Goal: Task Accomplishment & Management: Use online tool/utility

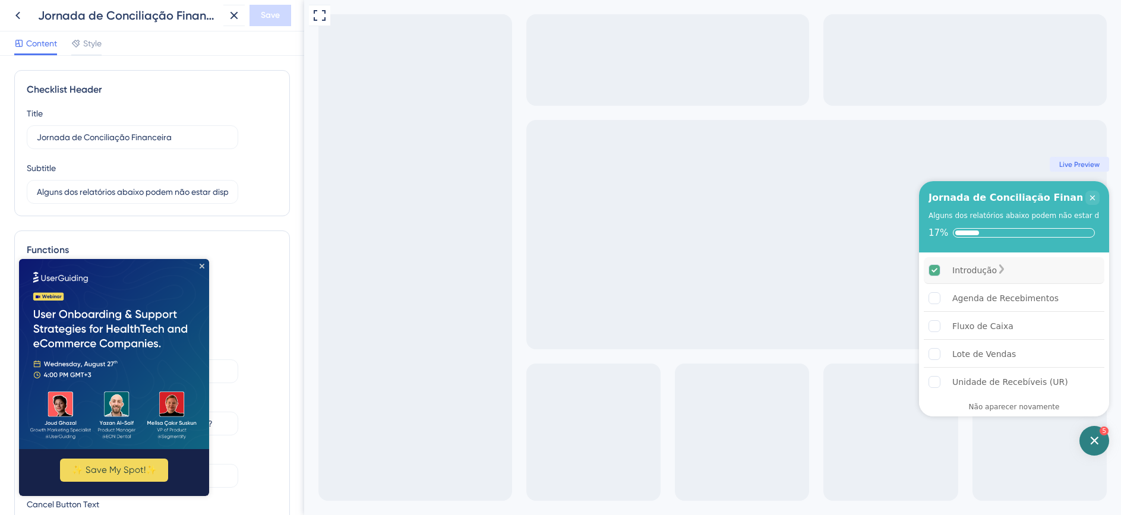
click at [1029, 274] on div "Introdução" at bounding box center [1014, 270] width 181 height 27
click at [22, 14] on icon at bounding box center [18, 15] width 14 height 14
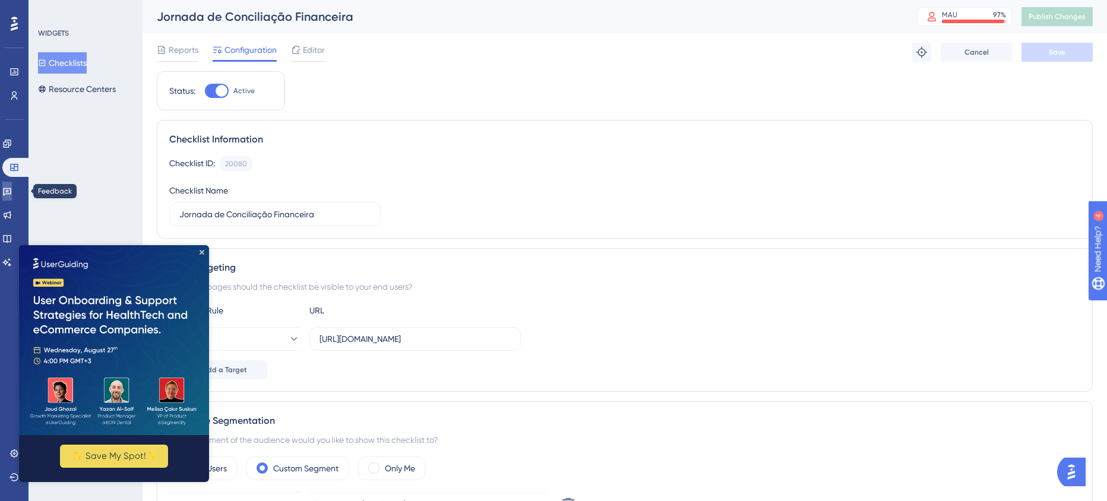
click at [11, 189] on icon at bounding box center [7, 192] width 10 height 10
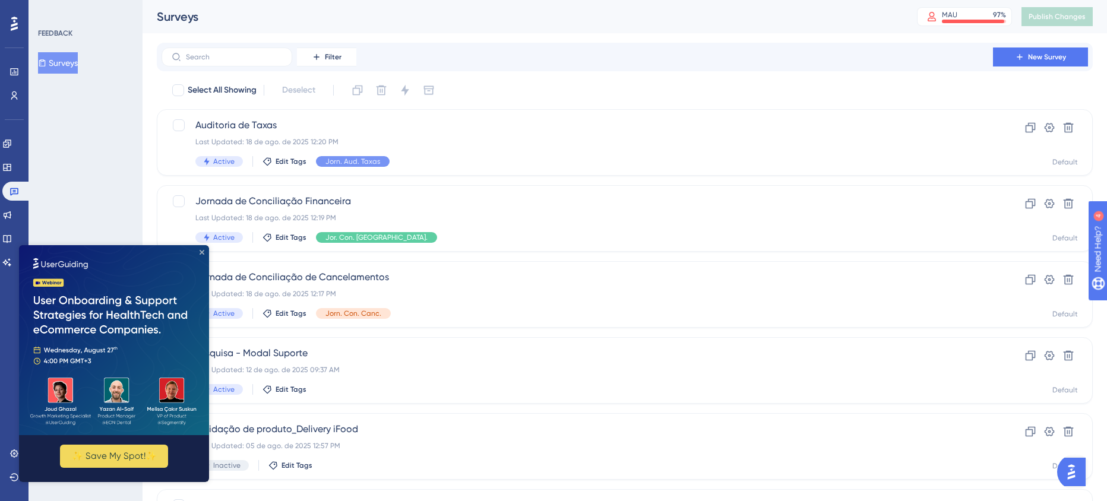
drag, startPoint x: 203, startPoint y: 254, endPoint x: 258, endPoint y: 489, distance: 241.6
click at [203, 254] on icon "Close Preview" at bounding box center [202, 252] width 5 height 5
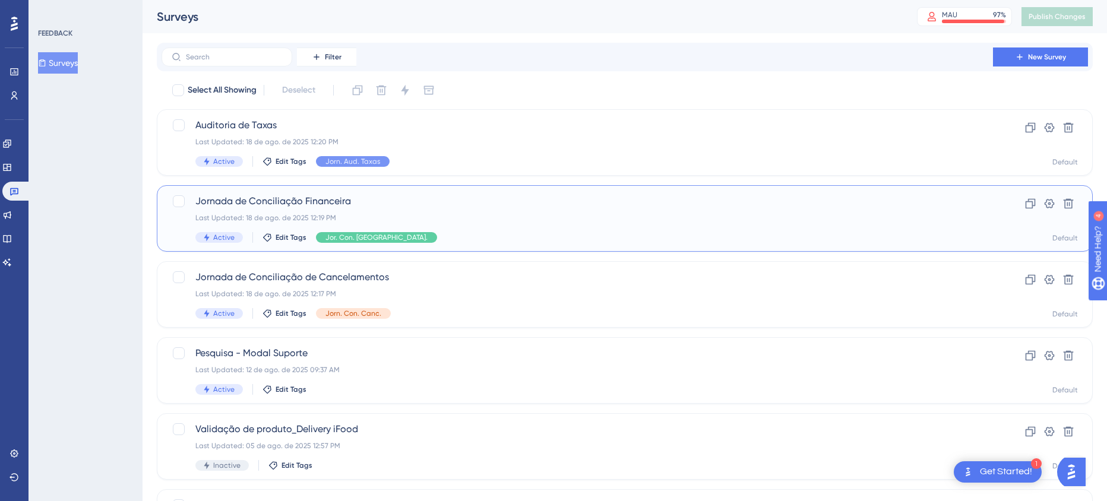
click at [396, 204] on span "Jornada de Conciliação Financeira" at bounding box center [577, 201] width 764 height 14
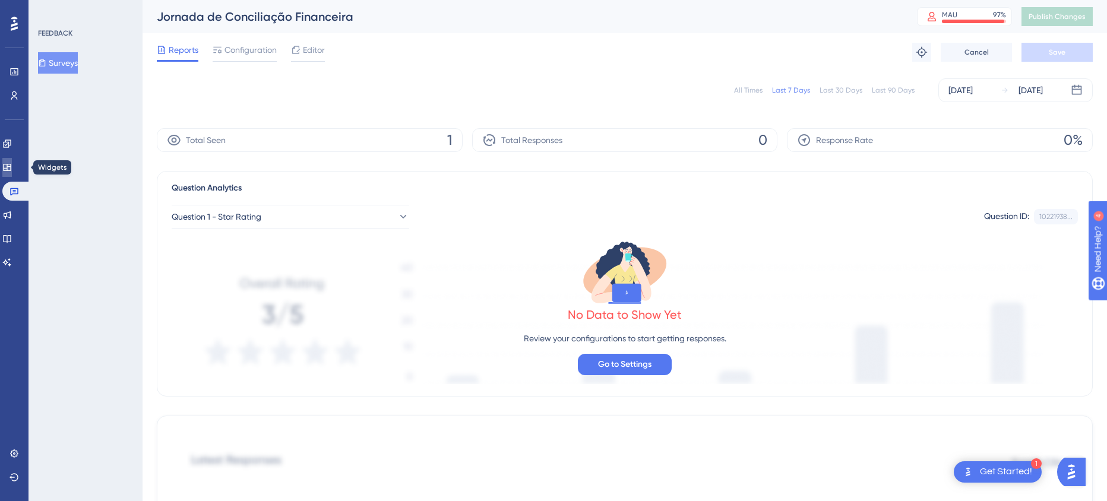
click at [12, 161] on link at bounding box center [7, 167] width 10 height 19
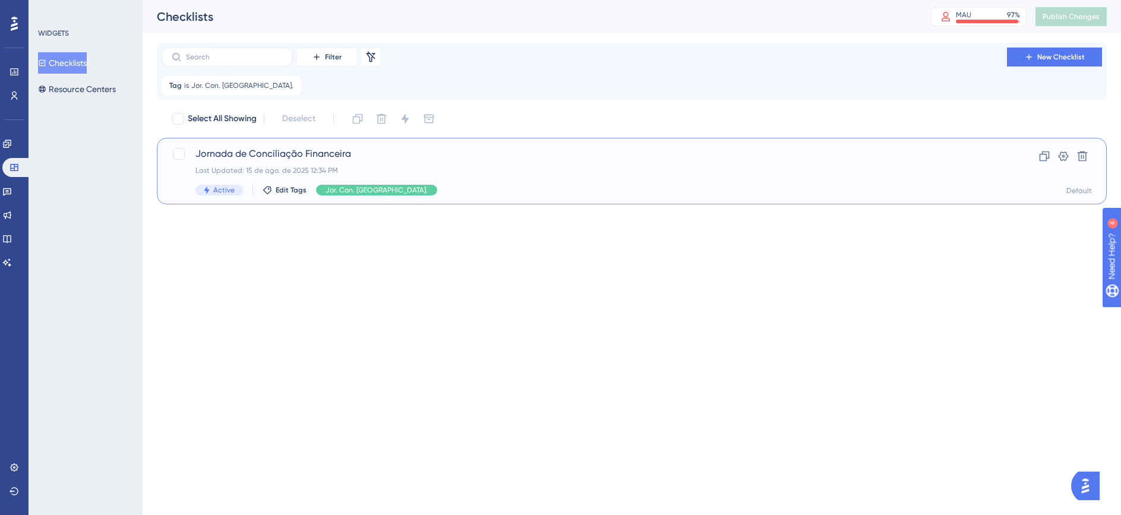
click at [321, 159] on span "Jornada de Conciliação Financeira" at bounding box center [584, 154] width 778 height 14
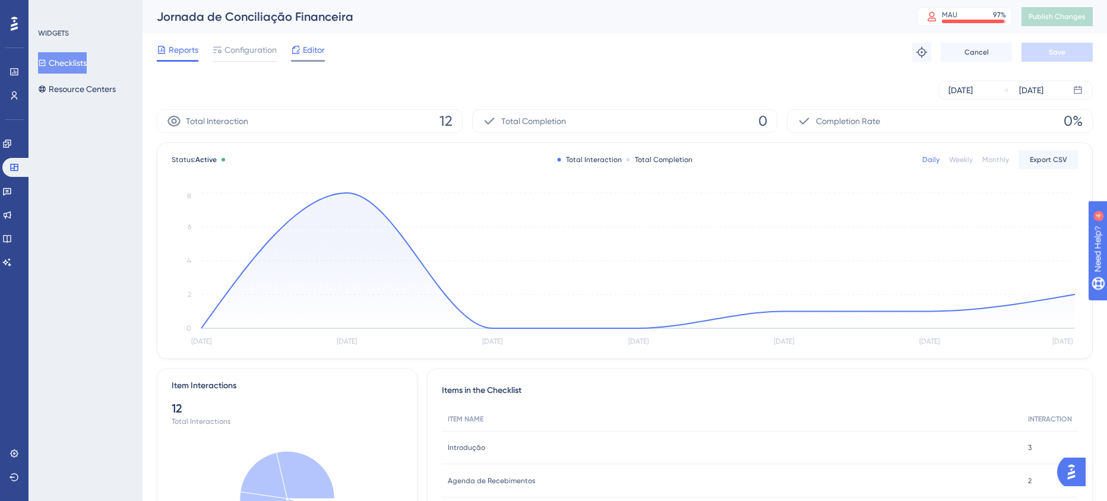
click at [323, 51] on span "Editor" at bounding box center [314, 50] width 22 height 14
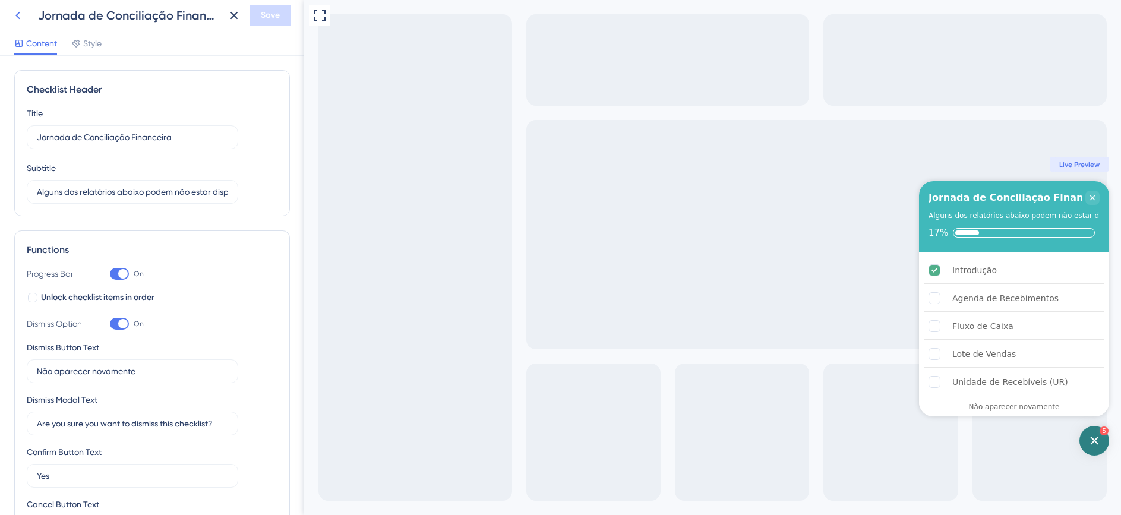
click at [19, 18] on icon at bounding box center [17, 16] width 5 height 8
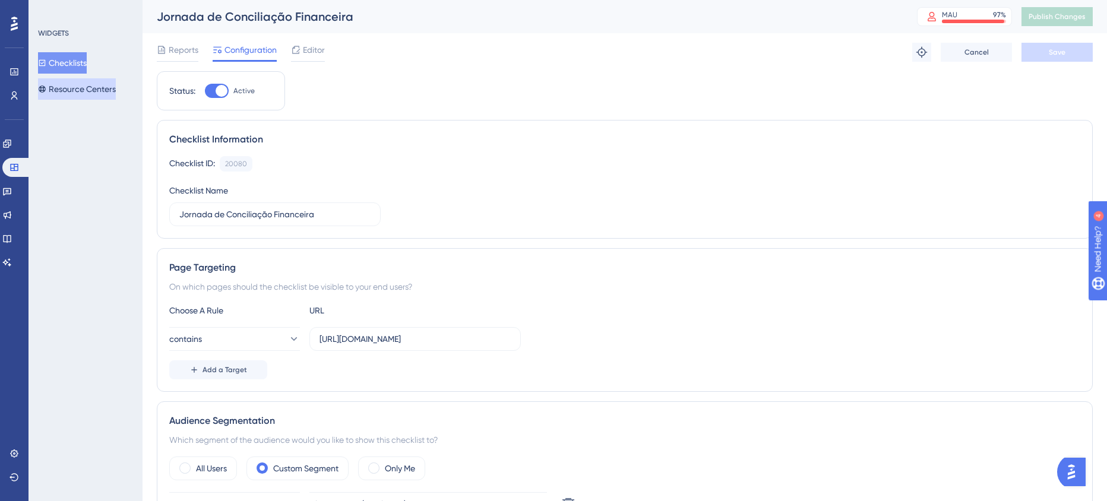
click at [83, 91] on button "Resource Centers" at bounding box center [77, 88] width 78 height 21
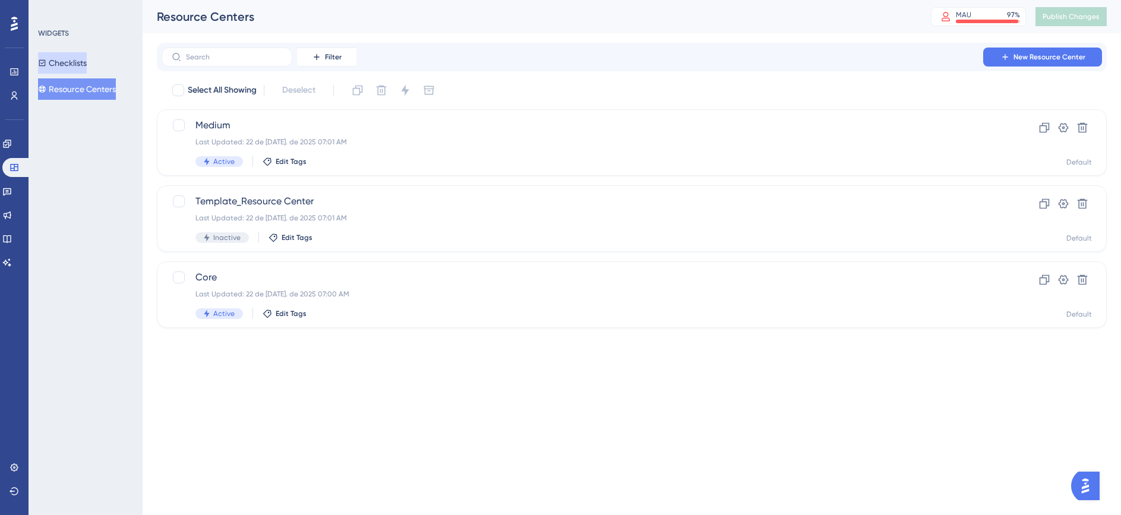
click at [75, 63] on button "Checklists" at bounding box center [62, 62] width 49 height 21
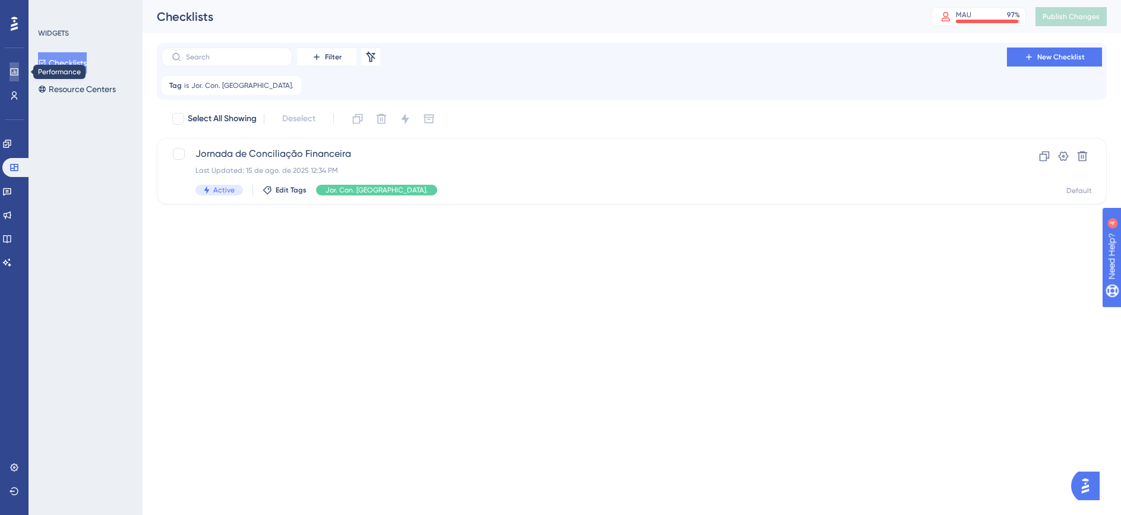
click at [18, 67] on icon at bounding box center [15, 72] width 10 height 10
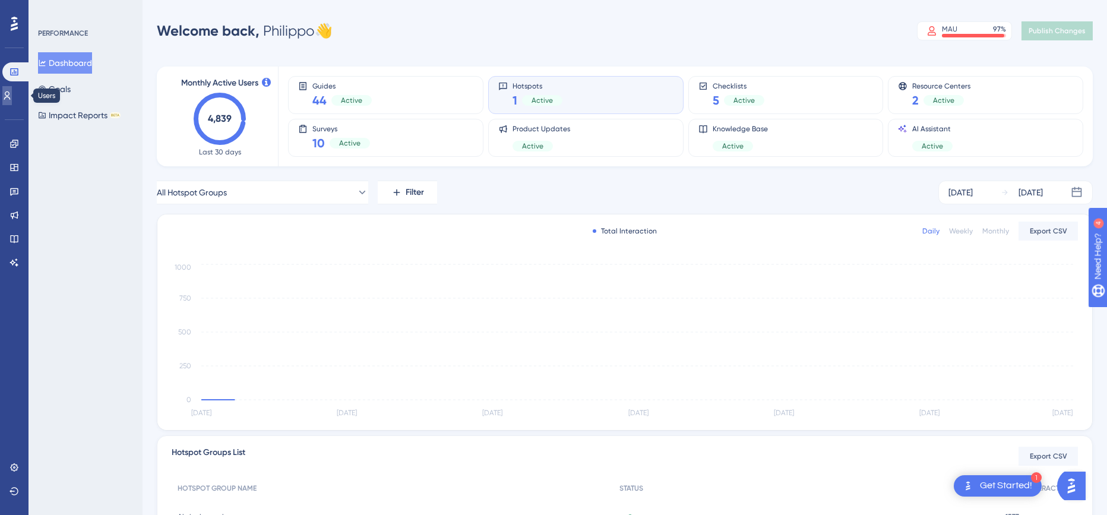
click at [12, 92] on icon at bounding box center [7, 96] width 10 height 10
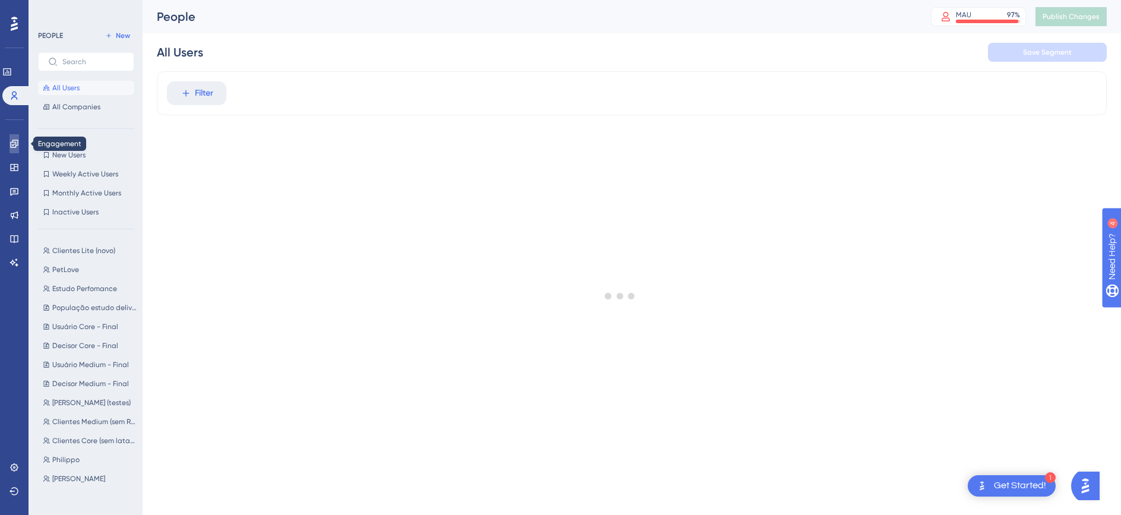
click at [11, 143] on icon at bounding box center [15, 144] width 10 height 10
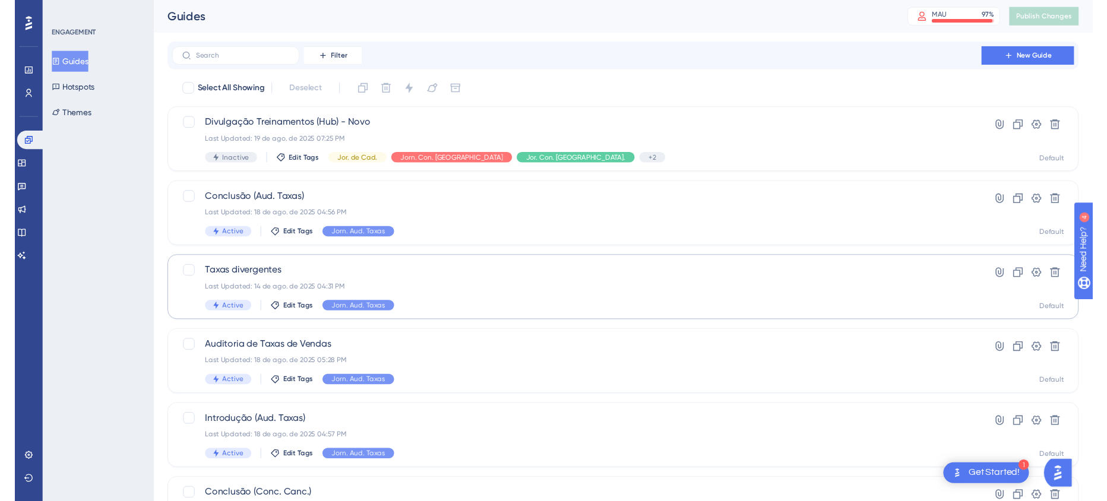
scroll to position [0, 12]
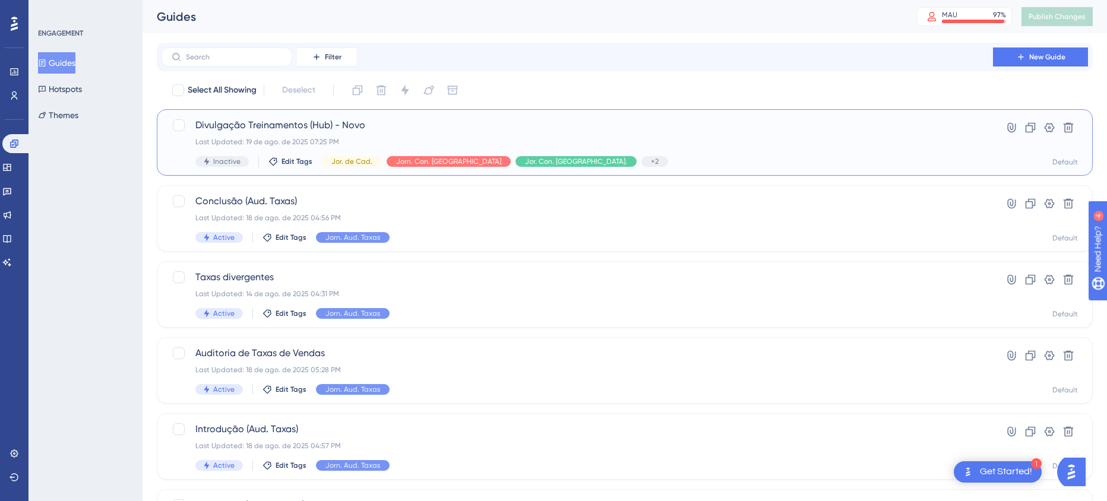
click at [623, 141] on div "Last Updated: 19 de ago. de 2025 07:25 PM" at bounding box center [577, 142] width 764 height 10
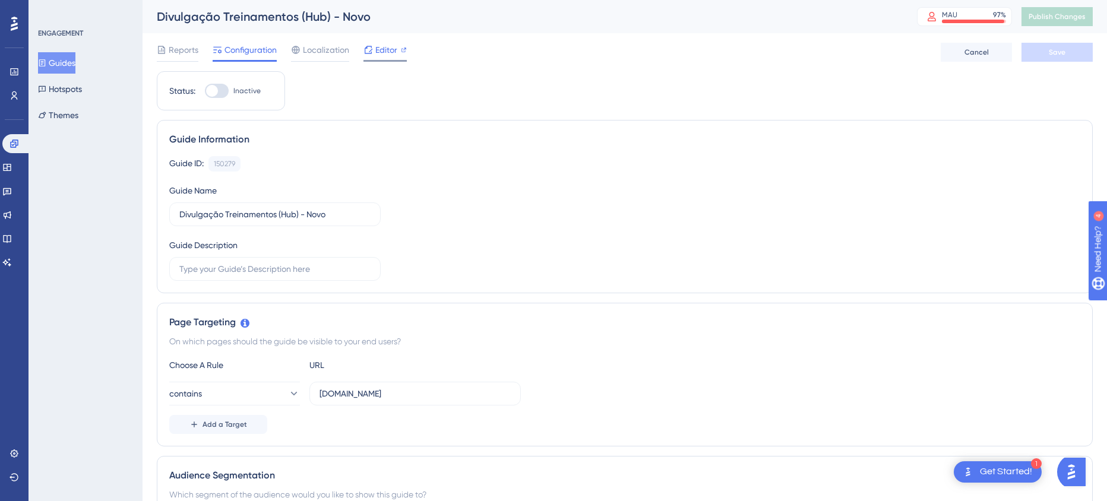
click at [386, 50] on span "Editor" at bounding box center [386, 50] width 22 height 14
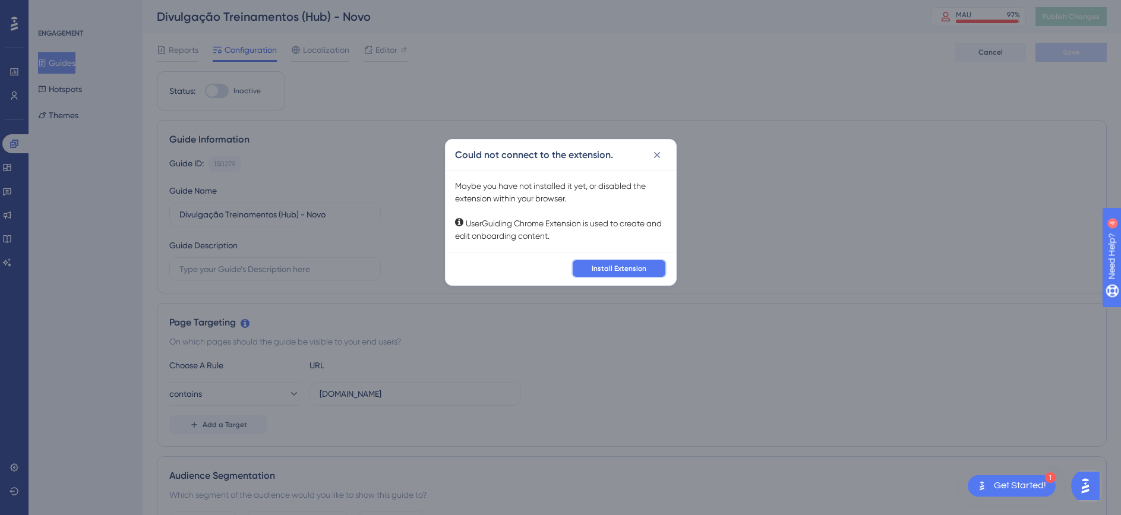
click at [650, 273] on button "Install Extension" at bounding box center [618, 268] width 95 height 19
click at [662, 151] on icon at bounding box center [657, 155] width 12 height 12
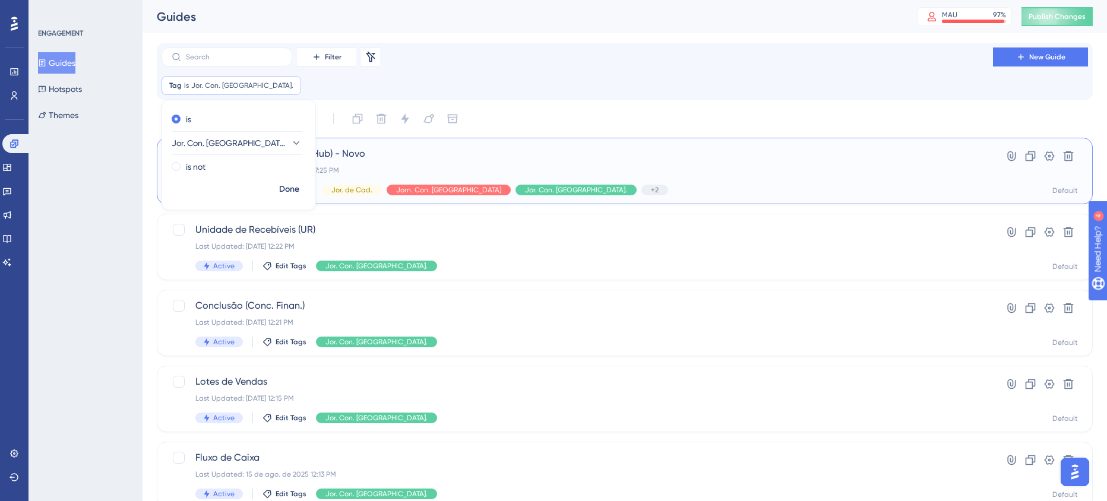
click at [647, 166] on div "Last Updated: 19 de ago. de 2025 07:25 PM" at bounding box center [577, 171] width 764 height 10
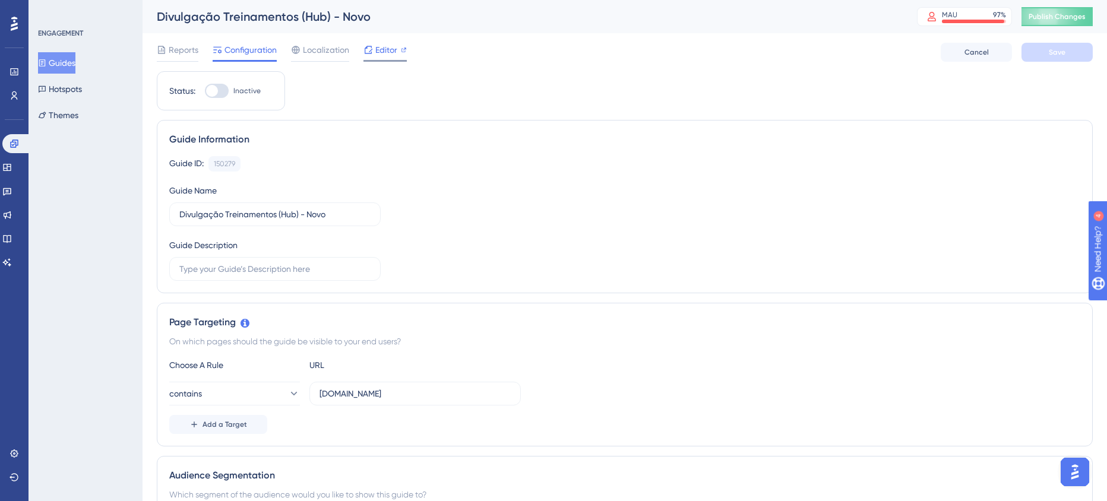
click at [383, 47] on span "Editor" at bounding box center [386, 50] width 22 height 14
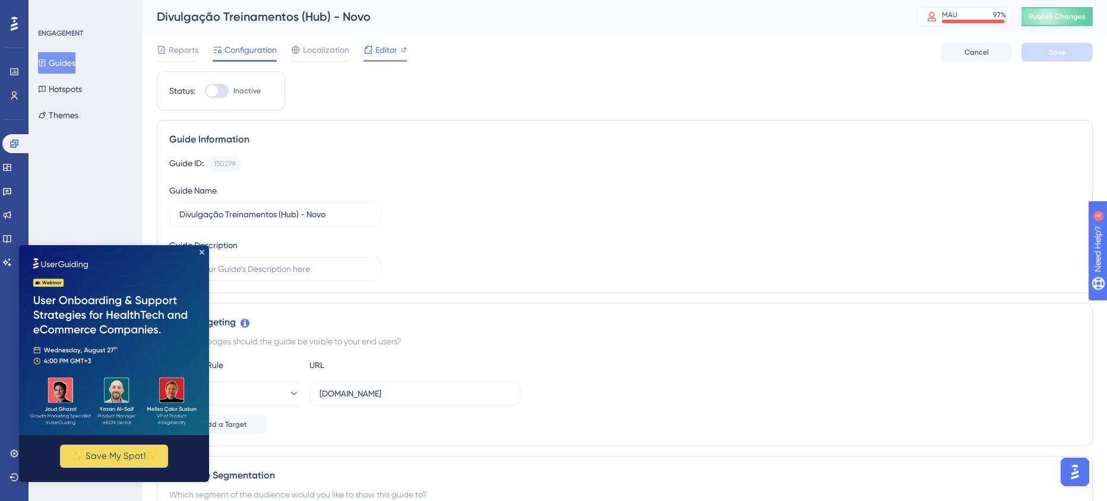
click at [384, 49] on span "Editor" at bounding box center [386, 50] width 22 height 14
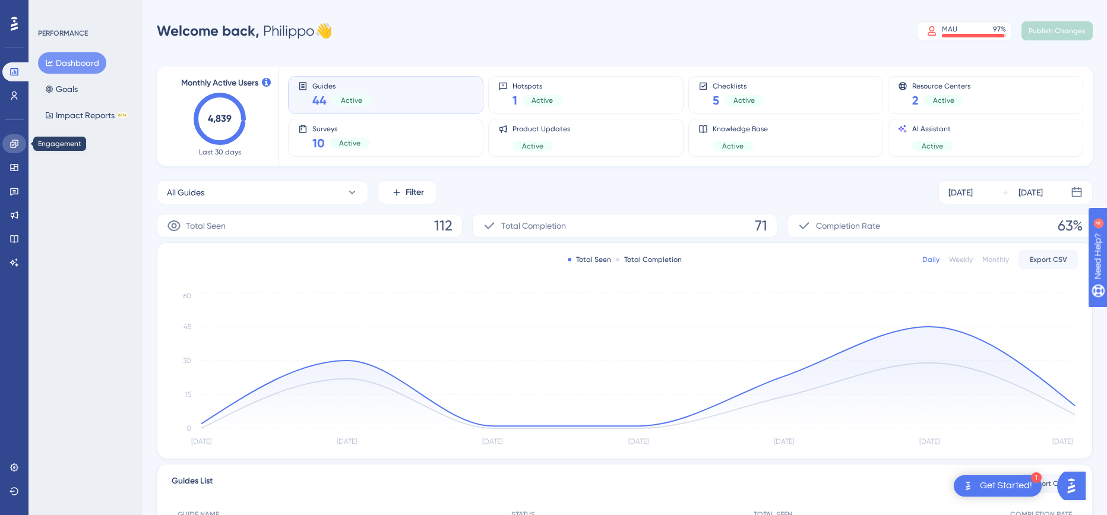
click at [12, 145] on icon at bounding box center [14, 144] width 8 height 8
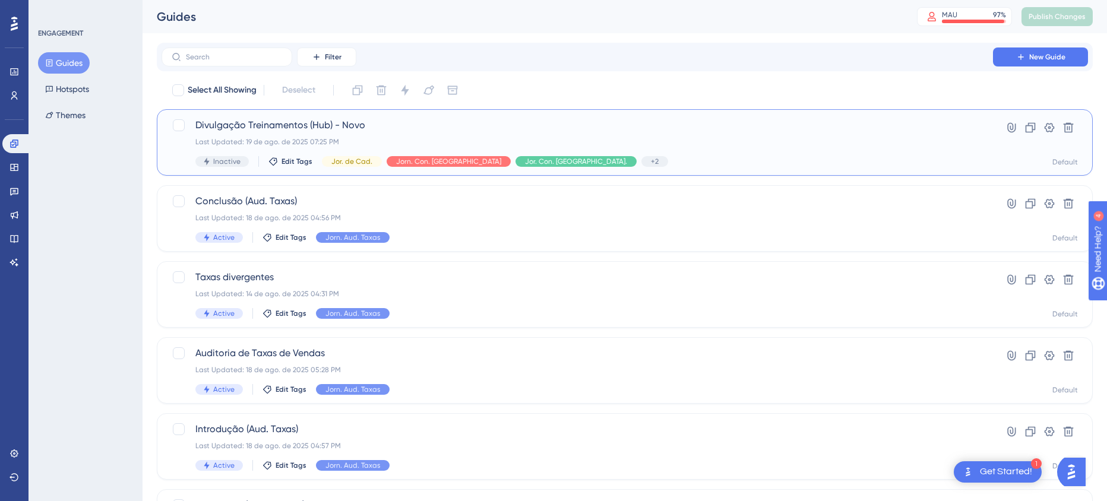
click at [320, 124] on span "Divulgação Treinamentos (Hub) - Novo" at bounding box center [577, 125] width 764 height 14
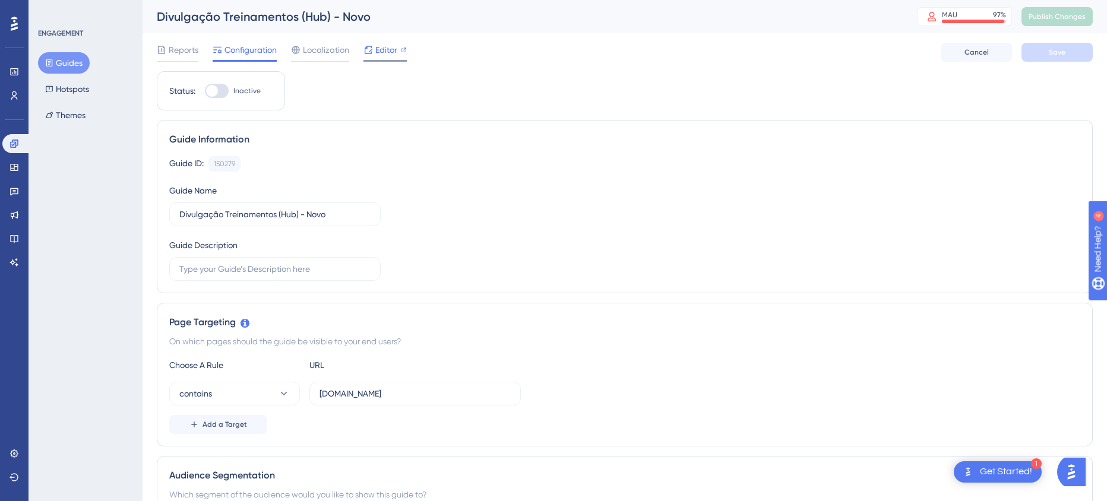
click at [383, 49] on span "Editor" at bounding box center [386, 50] width 22 height 14
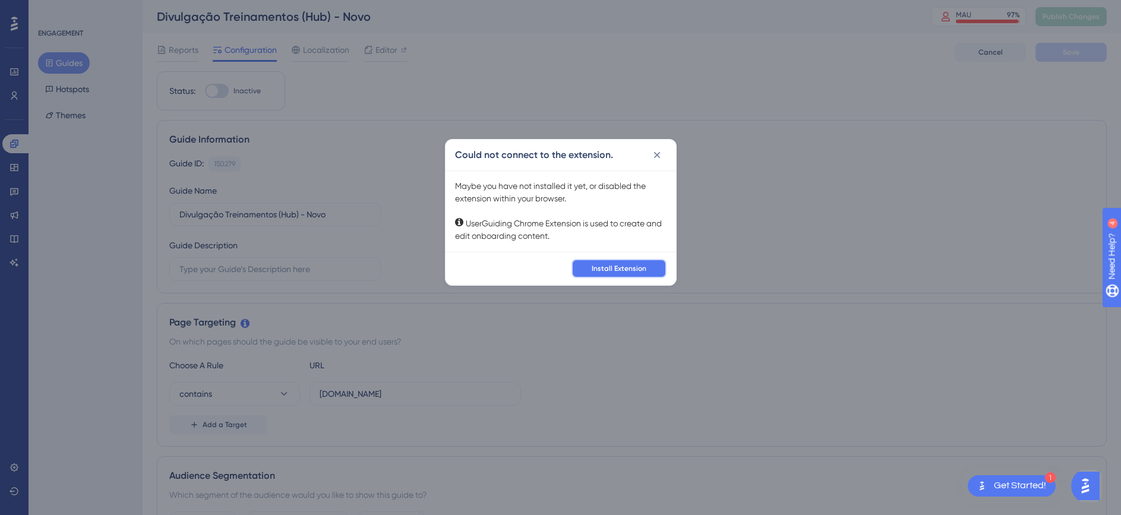
click at [614, 268] on span "Install Extension" at bounding box center [619, 269] width 55 height 10
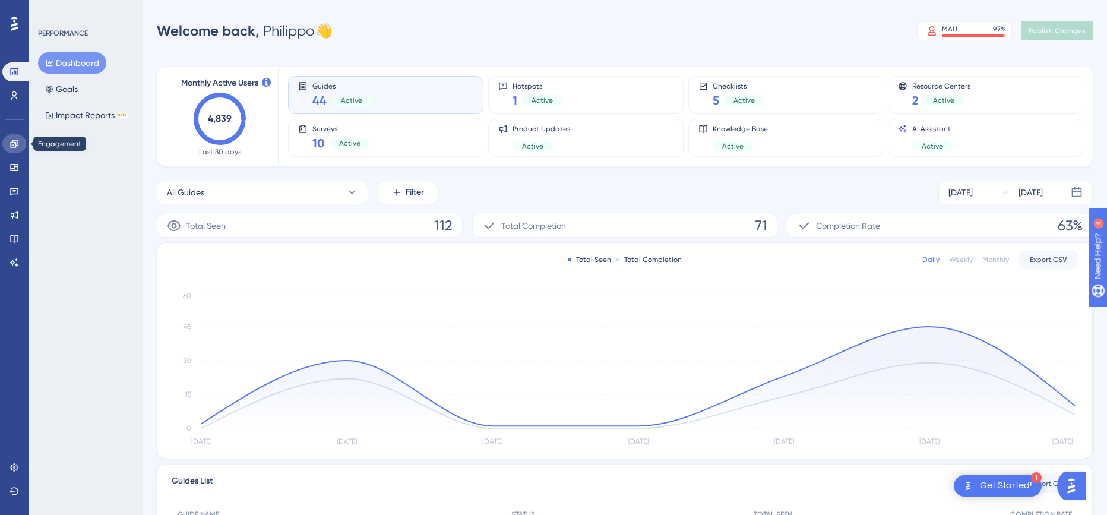
click at [4, 143] on link at bounding box center [14, 143] width 24 height 19
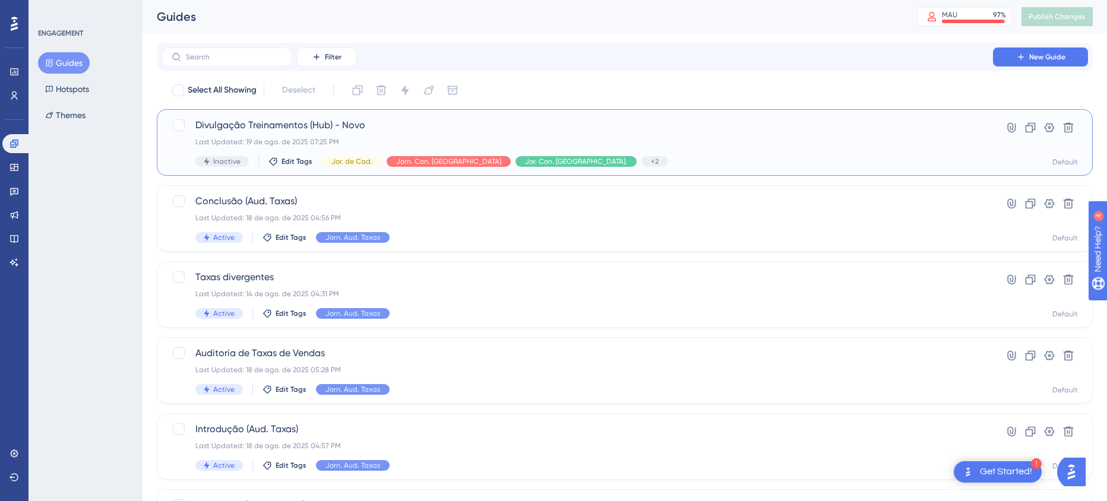
click at [286, 131] on span "Divulgação Treinamentos (Hub) - Novo" at bounding box center [577, 125] width 764 height 14
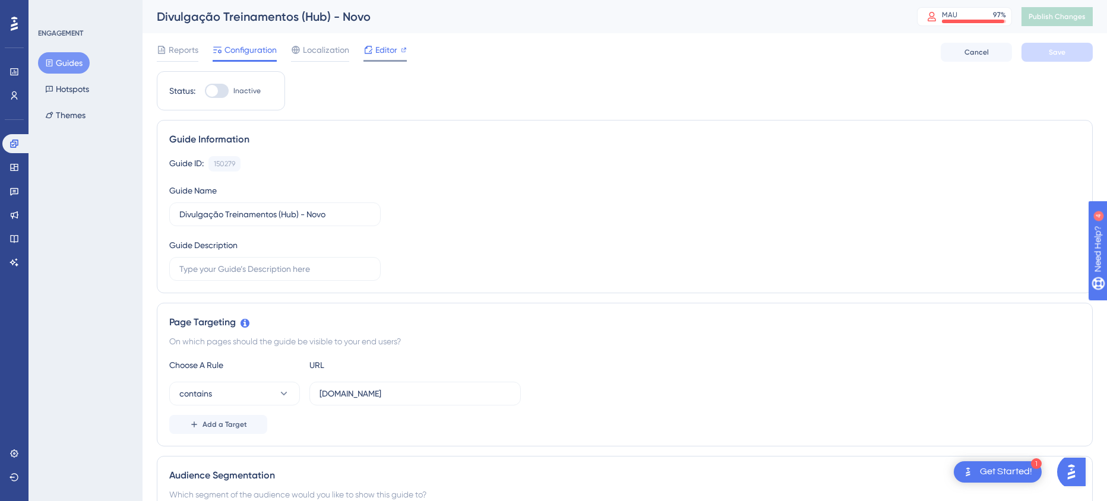
click at [393, 45] on span "Editor" at bounding box center [386, 50] width 22 height 14
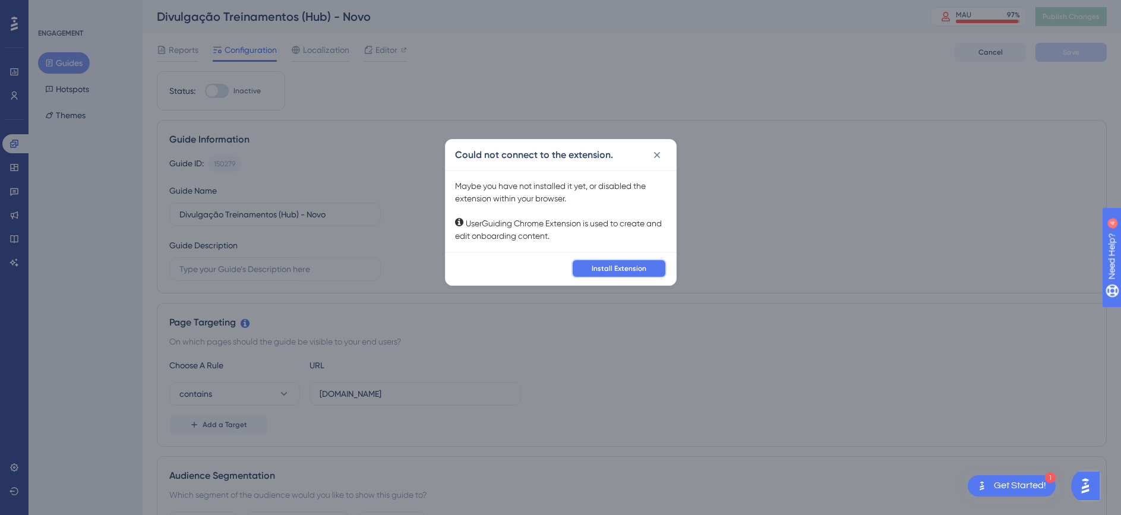
click at [602, 267] on span "Install Extension" at bounding box center [619, 269] width 55 height 10
click at [662, 152] on icon at bounding box center [657, 155] width 12 height 12
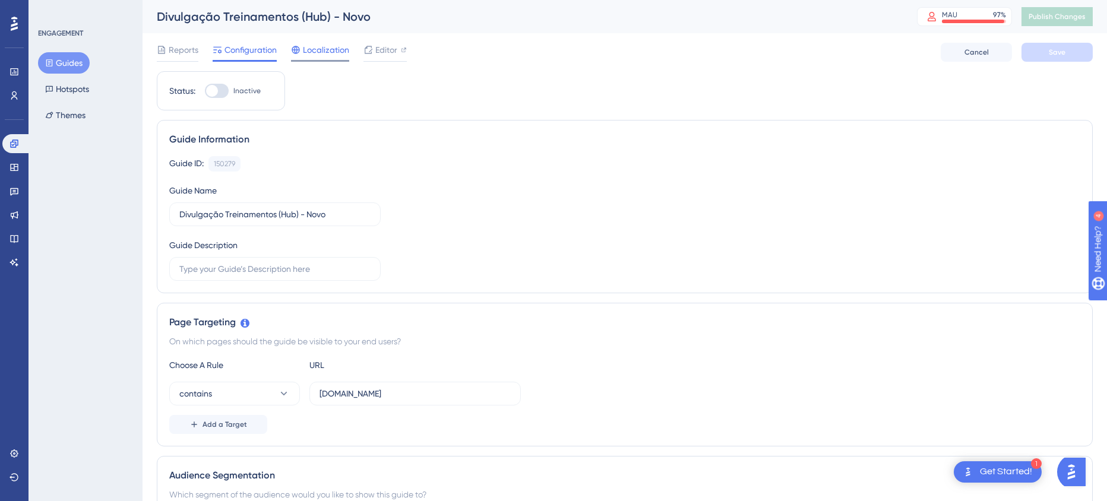
click at [324, 53] on span "Localization" at bounding box center [326, 50] width 46 height 14
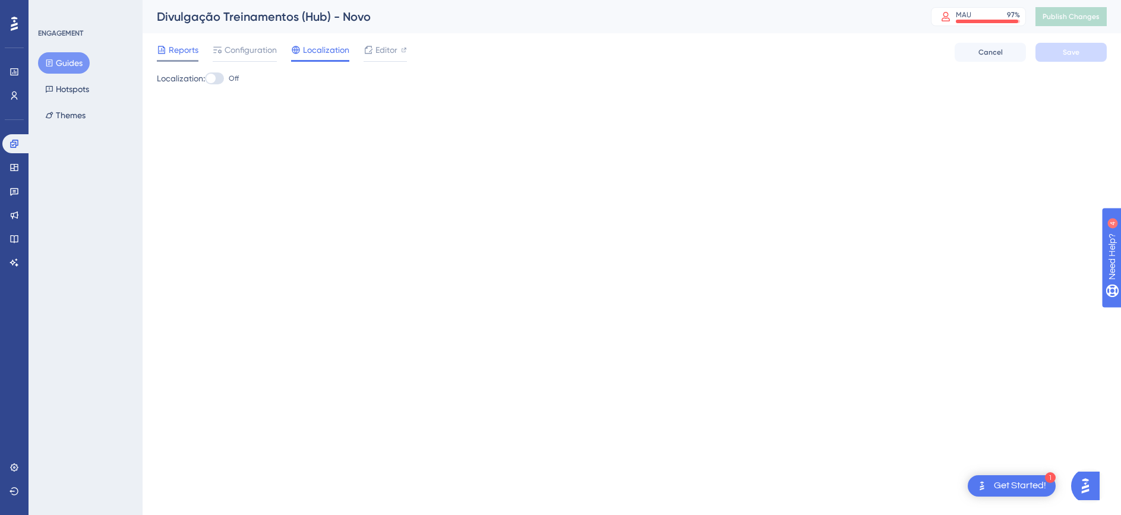
click at [177, 55] on span "Reports" at bounding box center [184, 50] width 30 height 14
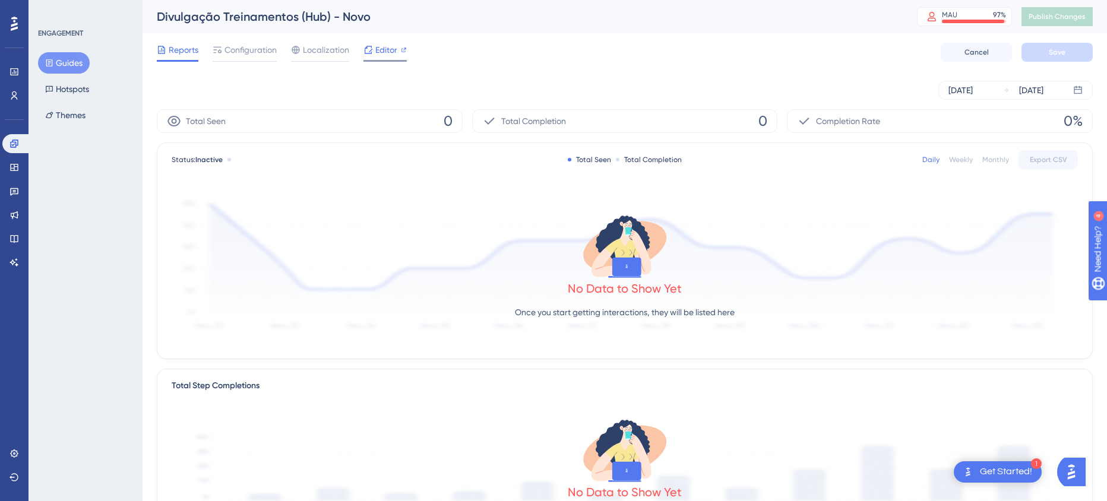
click at [384, 49] on span "Editor" at bounding box center [386, 50] width 22 height 14
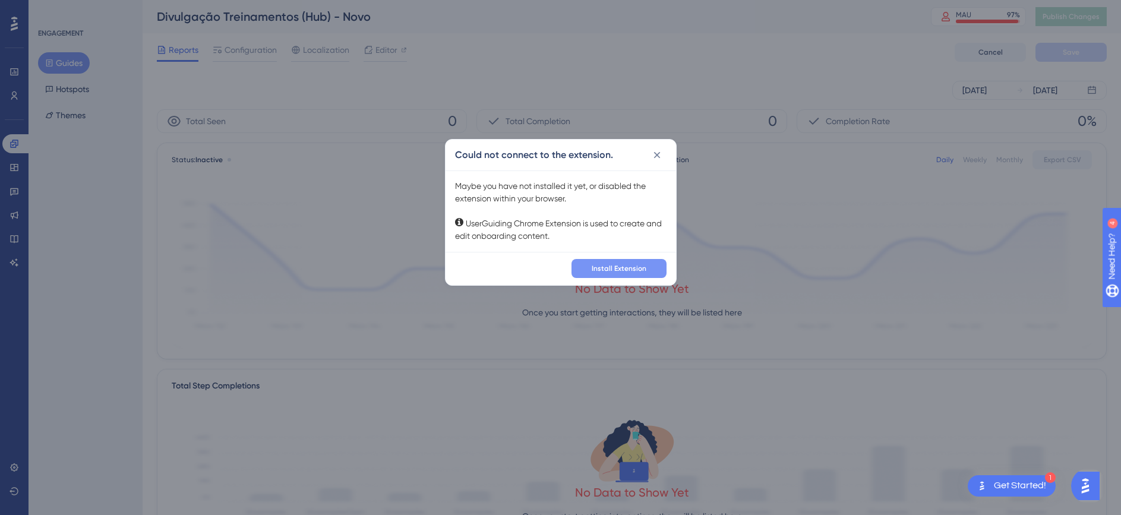
click at [609, 264] on span "Install Extension" at bounding box center [619, 269] width 55 height 10
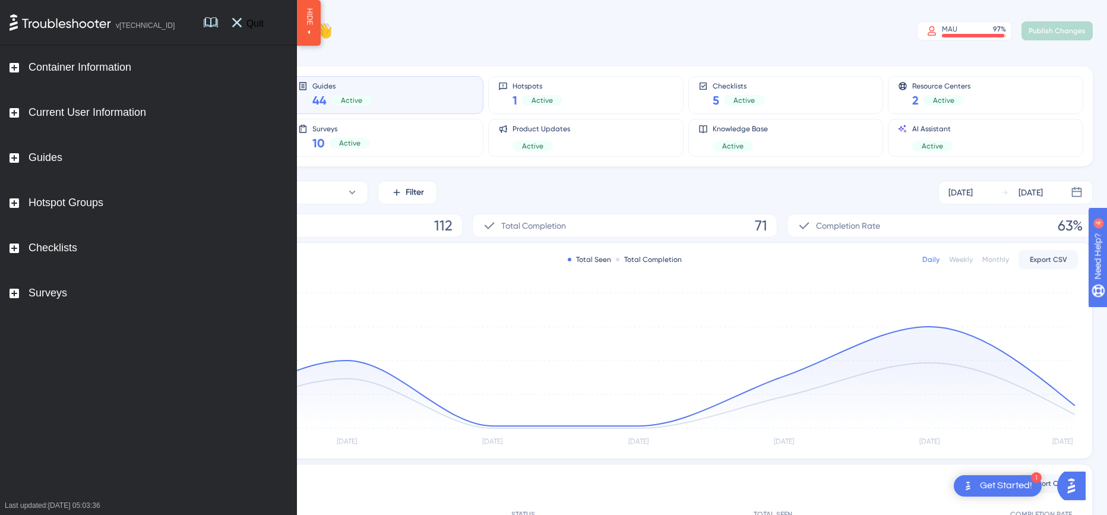
click at [264, 25] on span "Quit" at bounding box center [255, 22] width 27 height 12
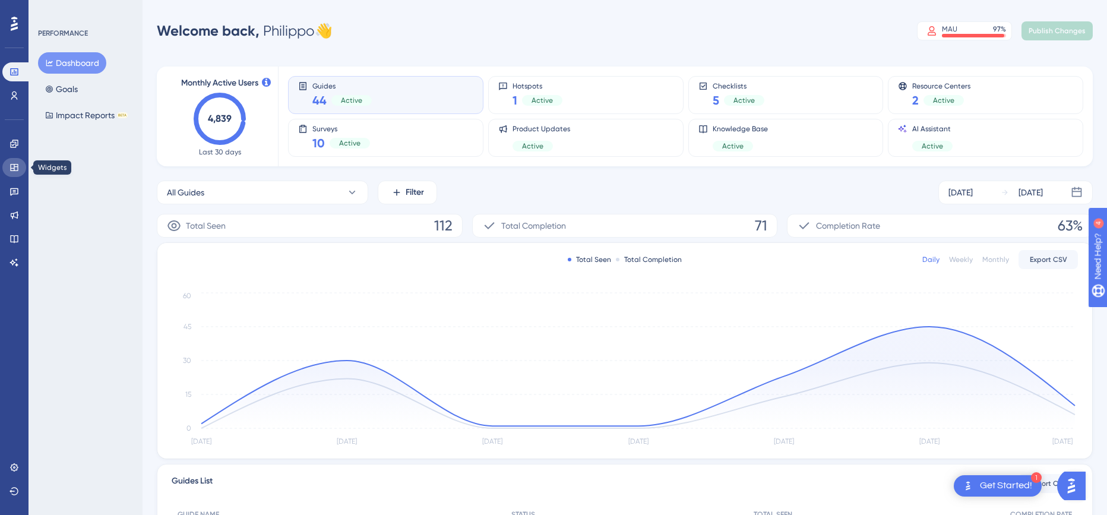
click at [13, 165] on icon at bounding box center [15, 168] width 10 height 10
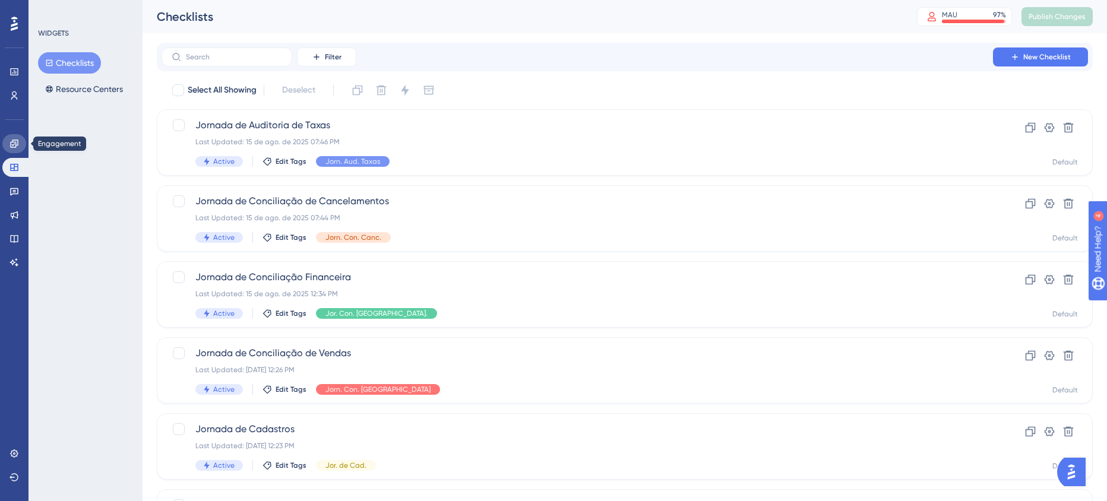
click at [5, 141] on link at bounding box center [14, 143] width 24 height 19
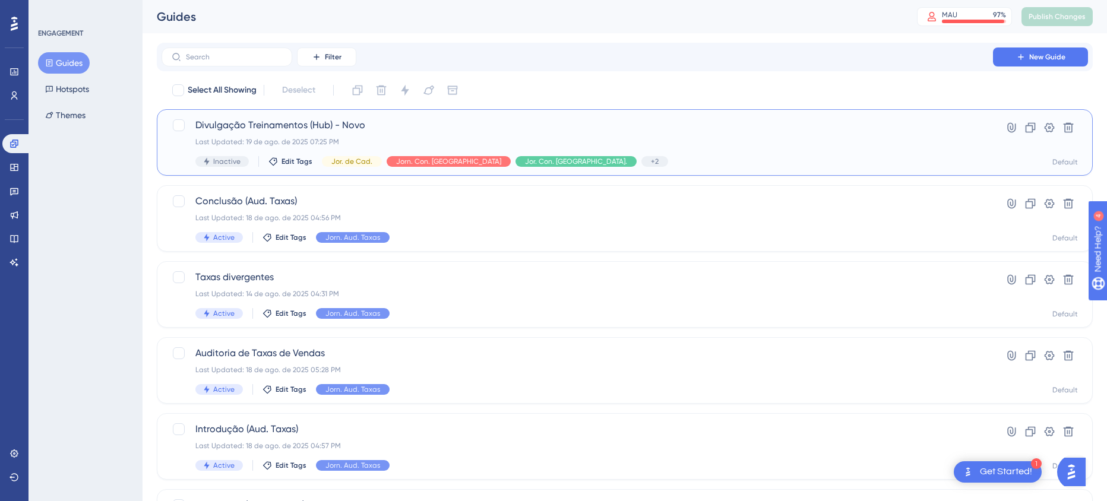
click at [292, 133] on div "Divulgação Treinamentos (Hub) - Novo Last Updated: 19 de ago. de 2025 07:25 PM …" at bounding box center [577, 142] width 764 height 49
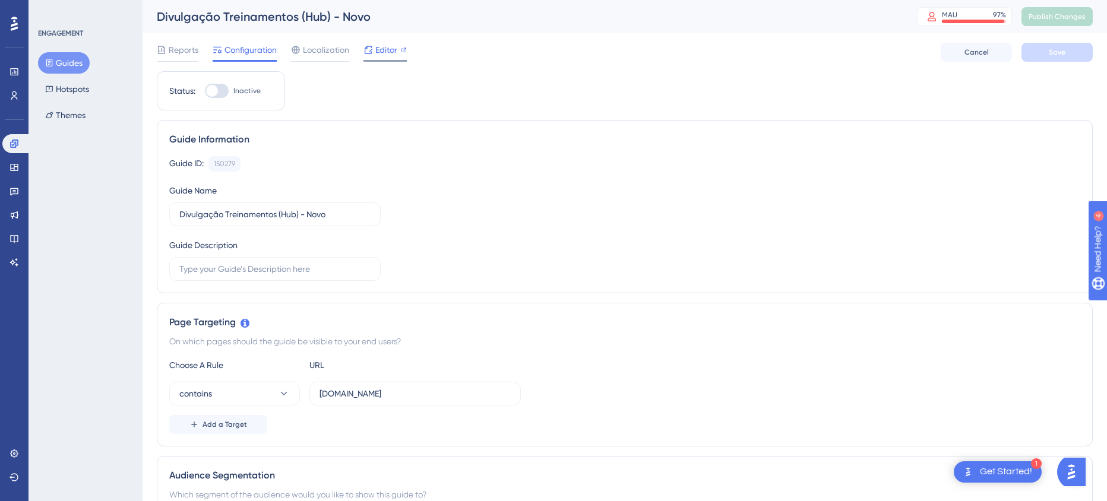
click at [384, 60] on div at bounding box center [385, 61] width 43 height 2
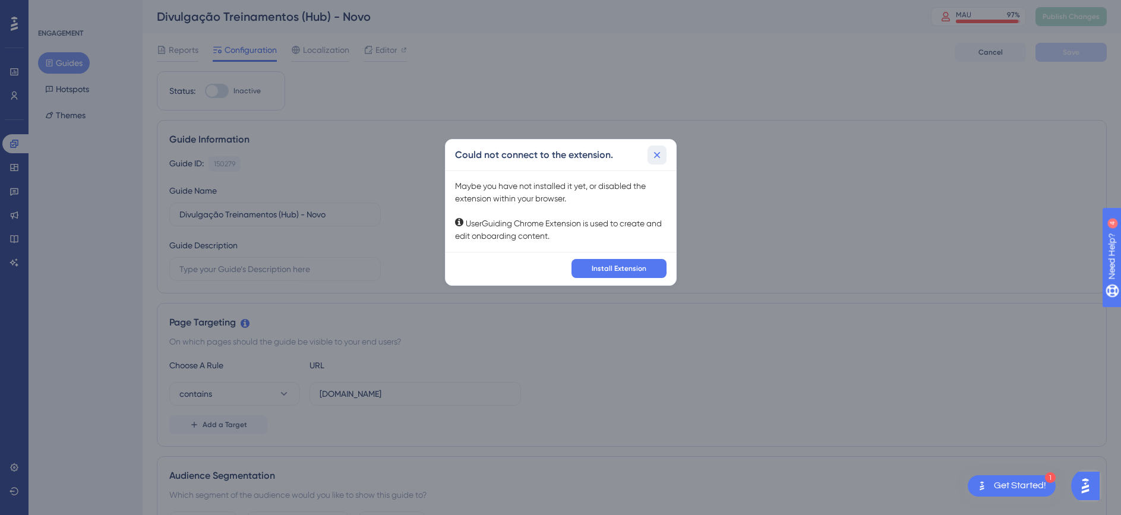
click at [665, 154] on button at bounding box center [656, 155] width 19 height 19
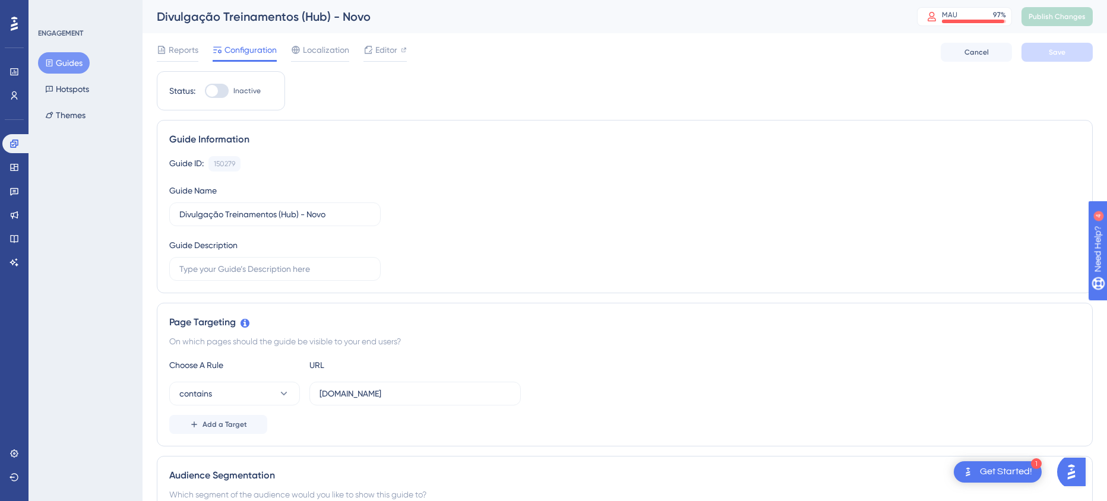
click at [61, 66] on button "Guides" at bounding box center [64, 62] width 52 height 21
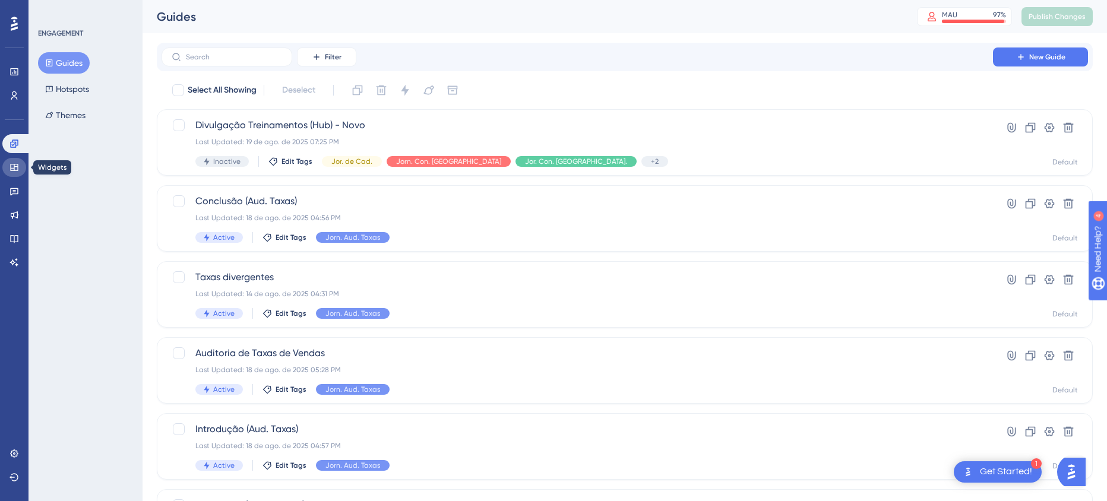
click at [6, 170] on link at bounding box center [14, 167] width 24 height 19
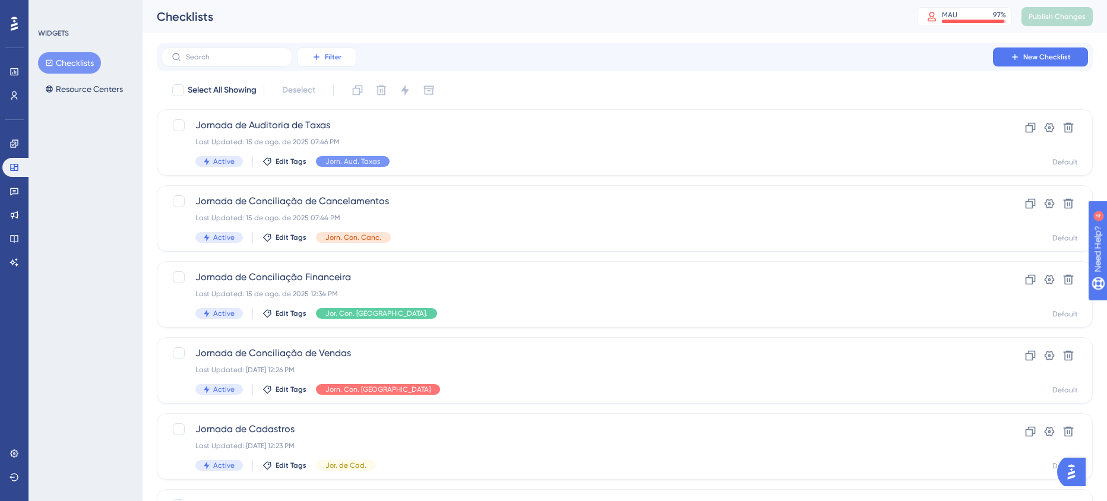
click at [326, 49] on button "Filter" at bounding box center [326, 57] width 59 height 19
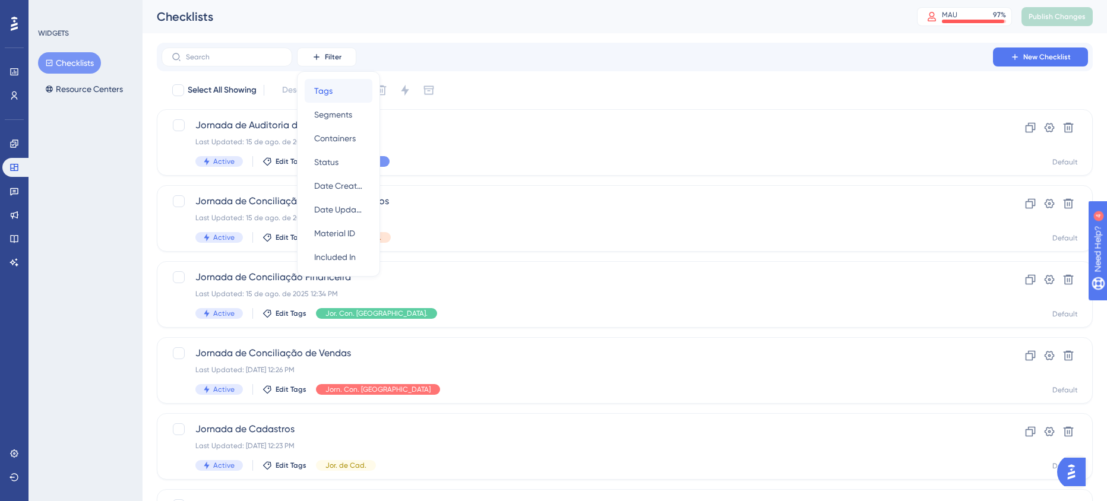
click at [335, 91] on div "Tags Tags" at bounding box center [338, 91] width 49 height 24
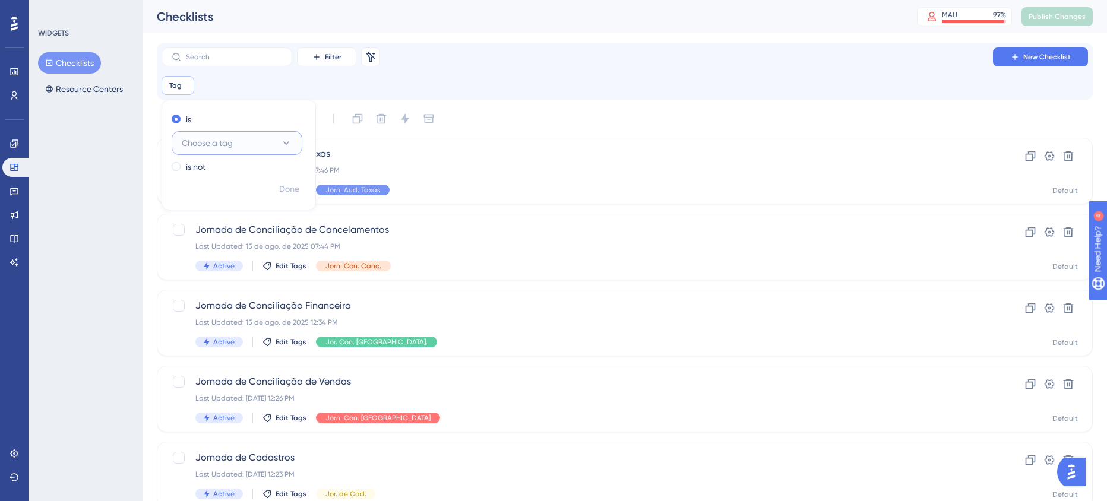
click at [261, 138] on button "Choose a tag" at bounding box center [237, 143] width 131 height 24
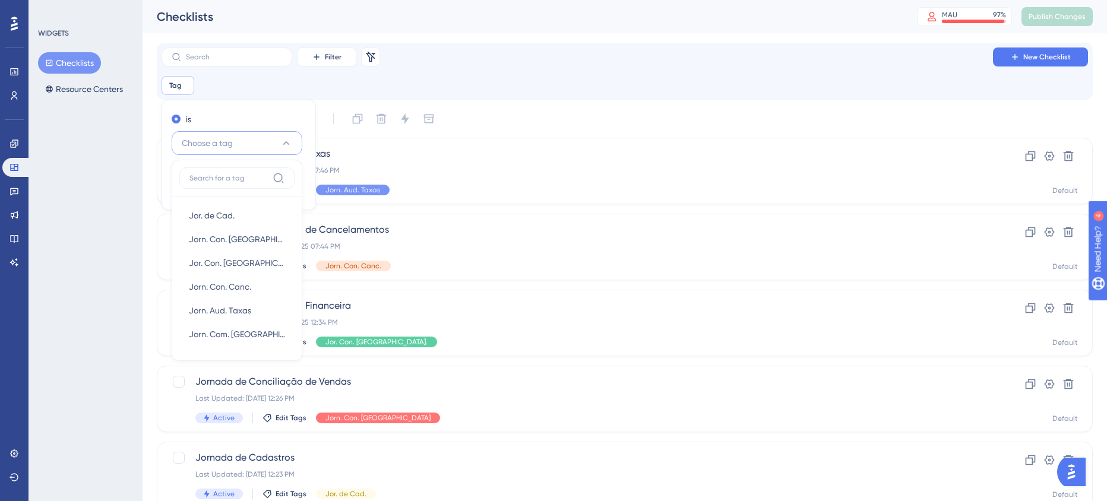
scroll to position [10, 0]
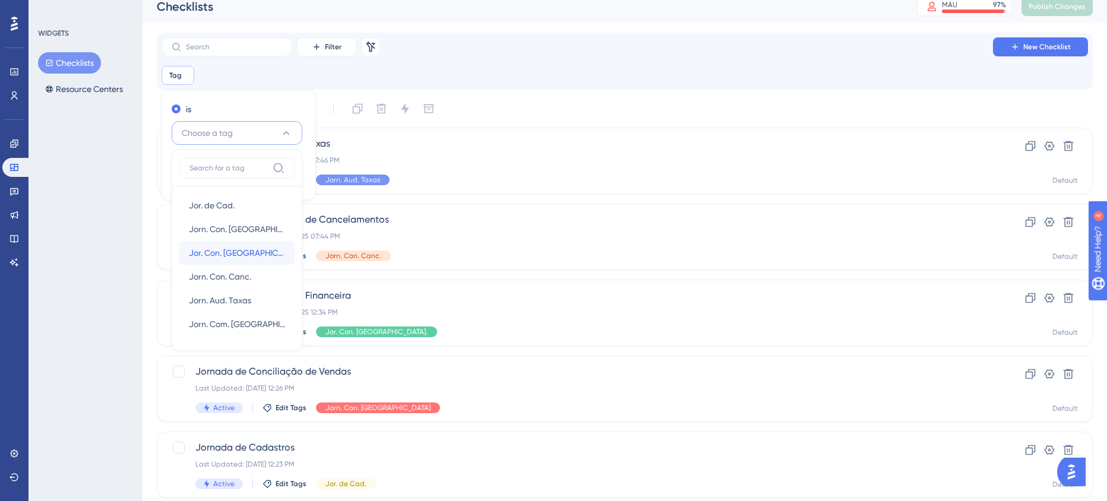
click at [257, 259] on div "Jor. Con. Finan. Jor. Con. Finan." at bounding box center [237, 253] width 96 height 24
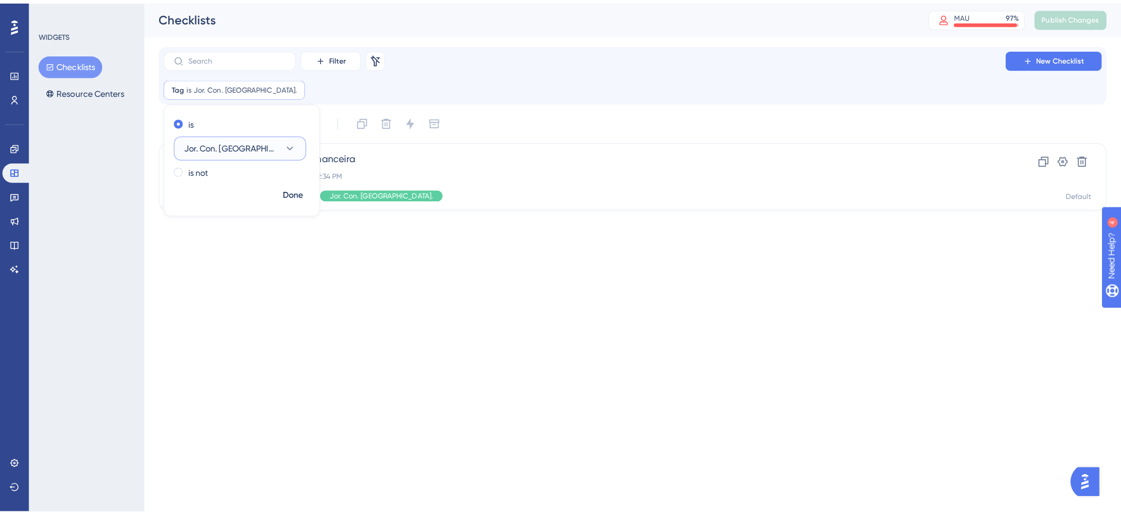
scroll to position [0, 0]
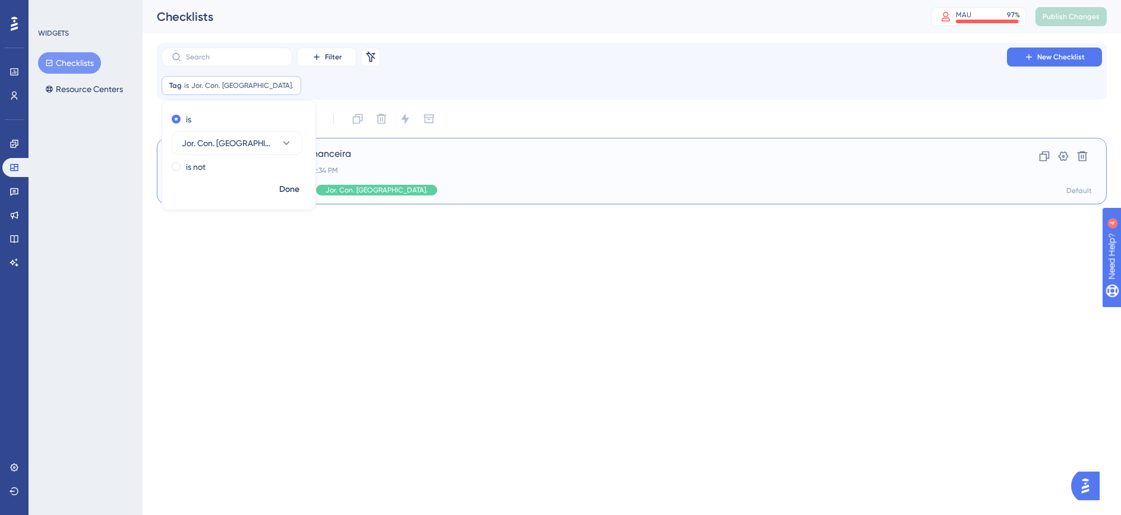
click at [434, 157] on span "Jornada de Conciliação Financeira" at bounding box center [584, 154] width 778 height 14
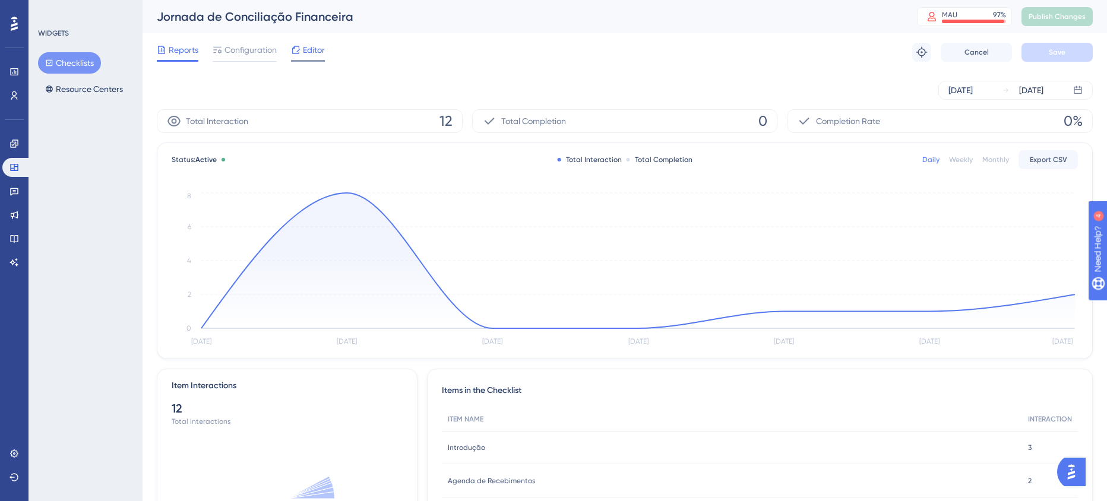
click at [320, 53] on span "Editor" at bounding box center [314, 50] width 22 height 14
click at [17, 148] on link at bounding box center [14, 143] width 24 height 19
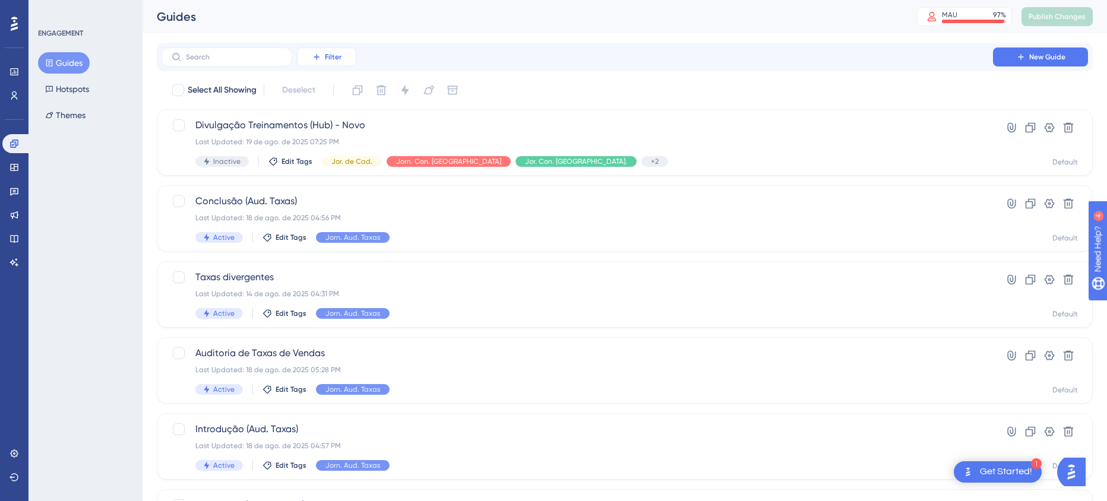
click at [334, 61] on span "Filter" at bounding box center [333, 57] width 17 height 10
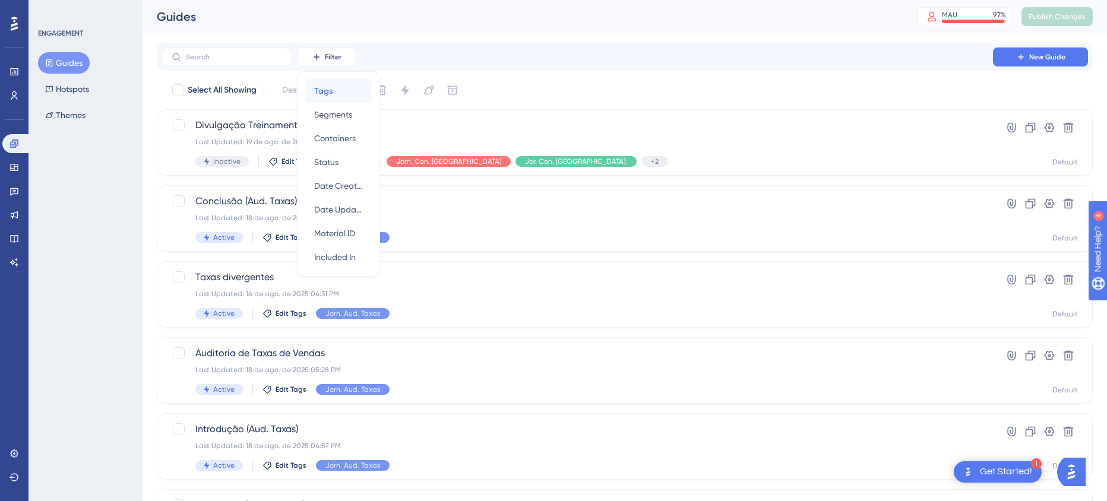
click at [343, 87] on div "Tags Tags" at bounding box center [338, 91] width 49 height 24
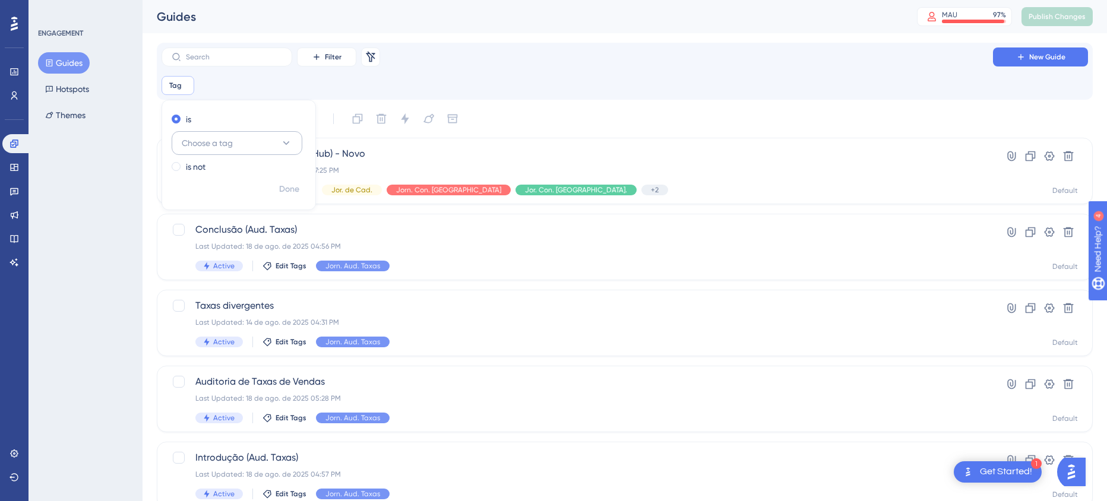
click at [277, 146] on button "Choose a tag" at bounding box center [237, 143] width 131 height 24
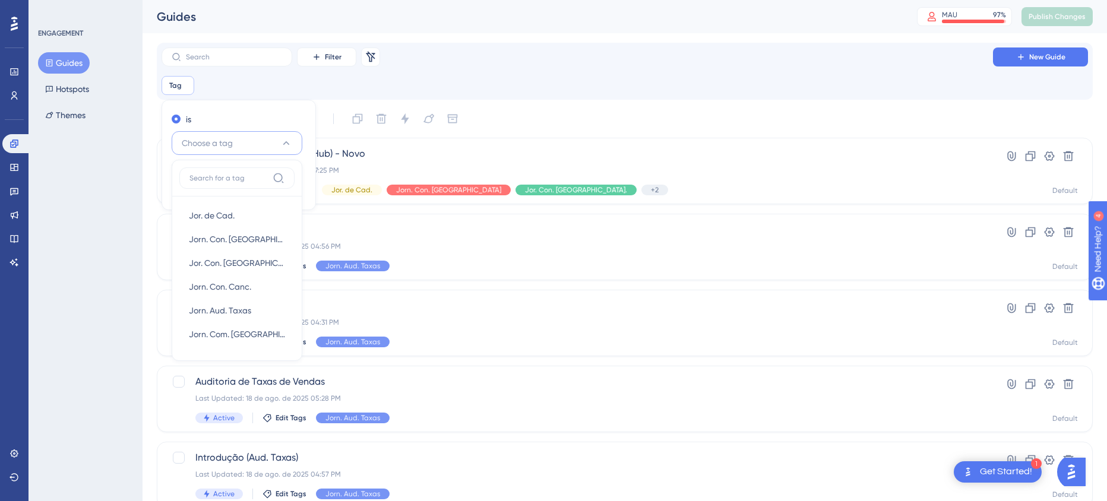
scroll to position [10, 0]
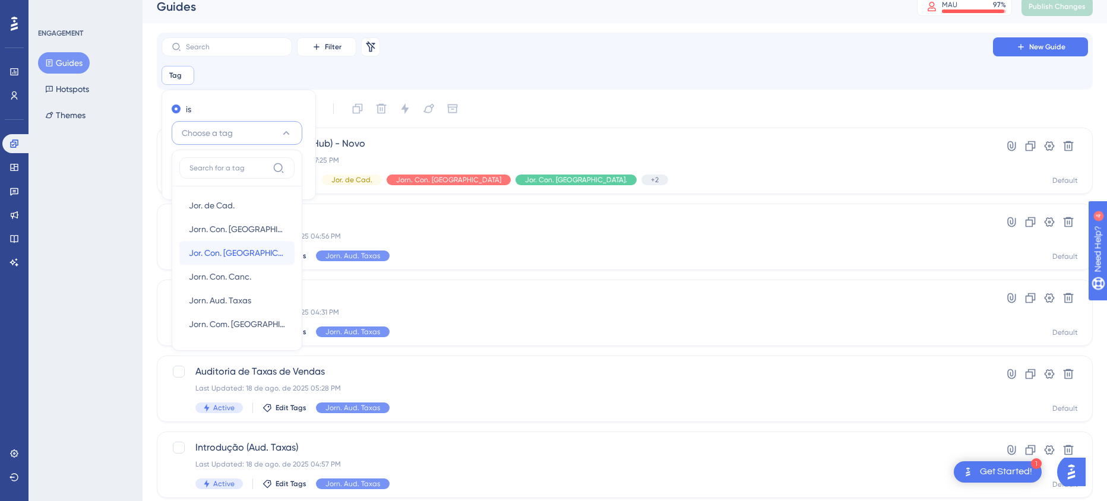
click at [251, 254] on div "Jor. Con. Finan. Jor. Con. Finan." at bounding box center [237, 253] width 96 height 24
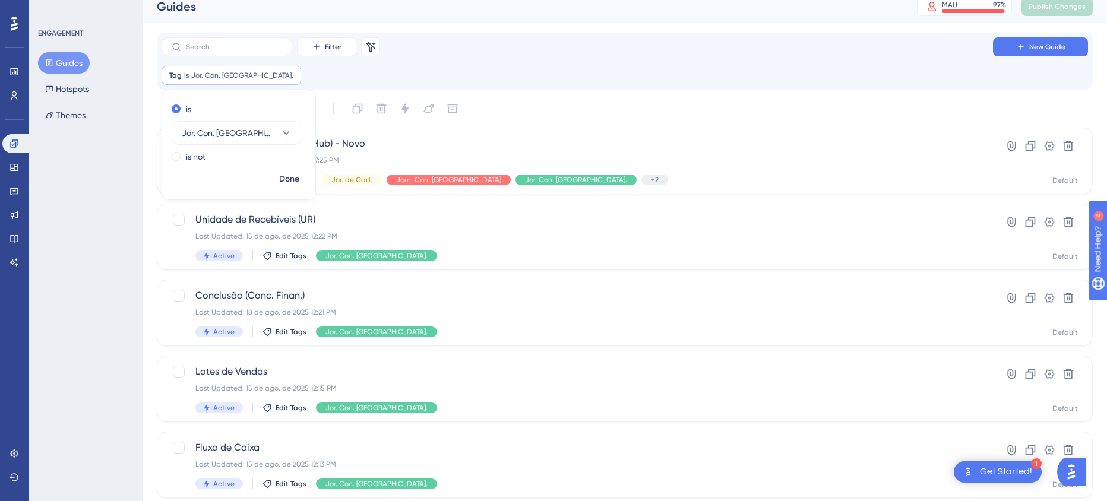
click at [538, 81] on div "Tag is Jor. Con. Finan. Jor. Con. Finan. Remove is Jor. Con. Finan. is not Done" at bounding box center [625, 75] width 927 height 19
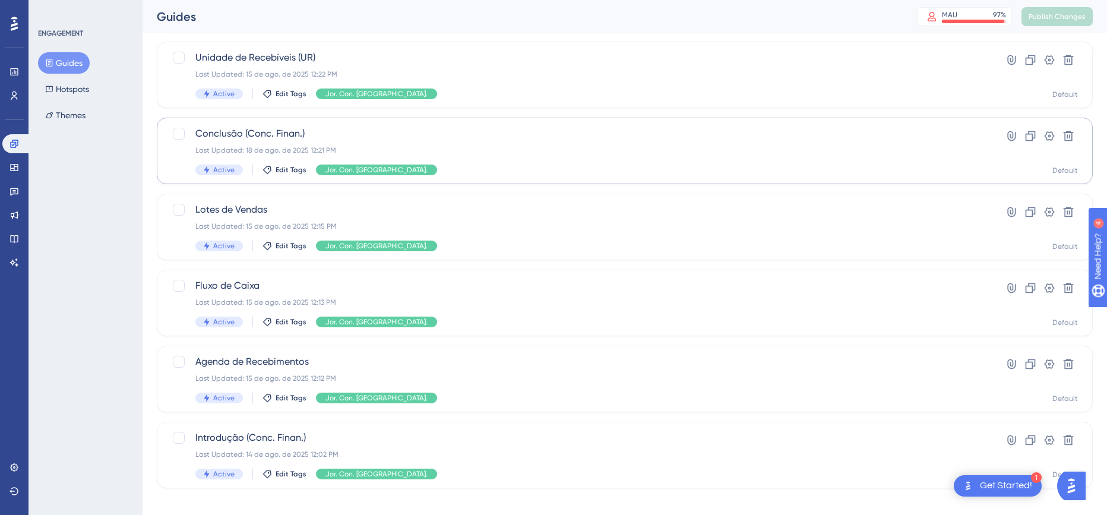
scroll to position [184, 0]
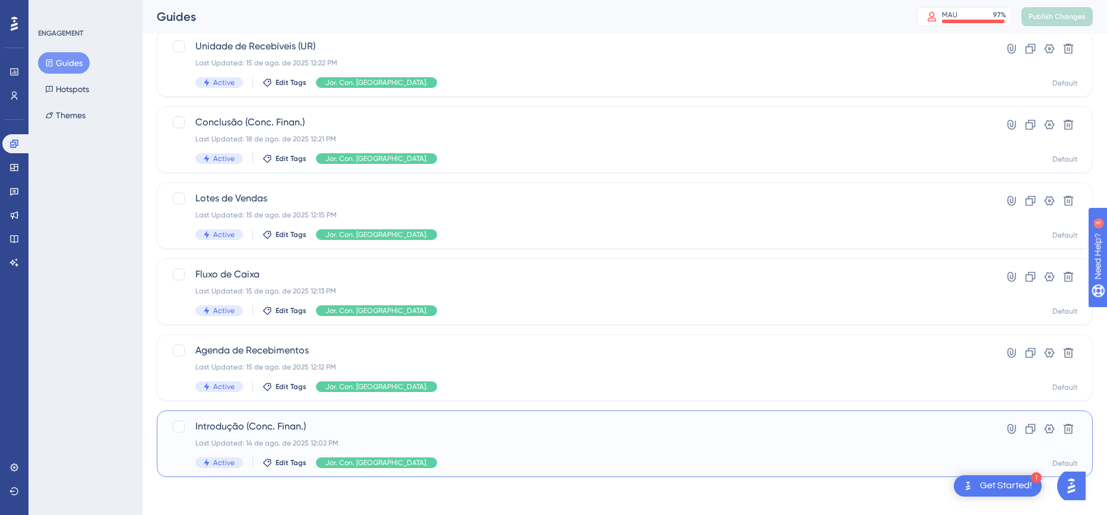
click at [463, 446] on div "Last Updated: 14 de ago. de 2025 12:02 PM" at bounding box center [577, 443] width 764 height 10
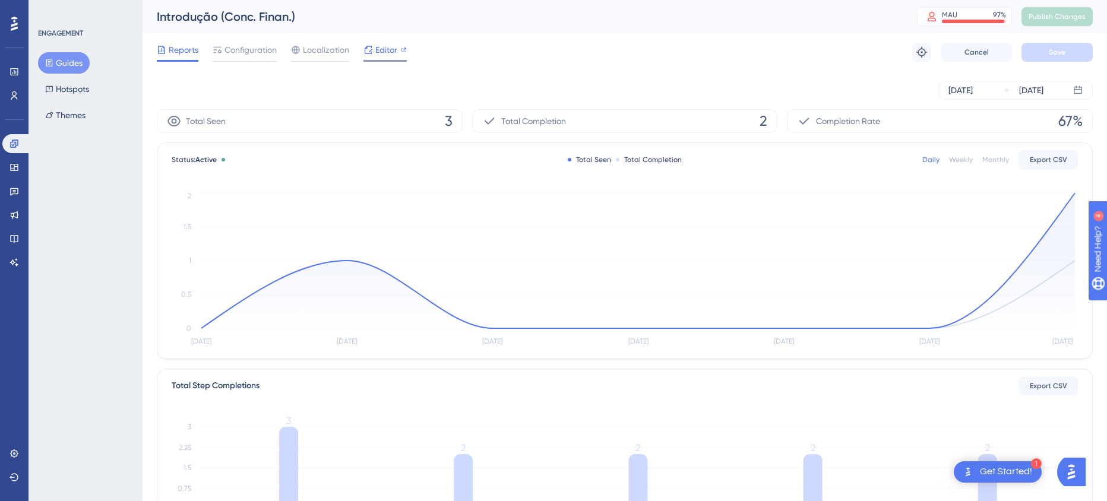
click at [381, 49] on span "Editor" at bounding box center [386, 50] width 22 height 14
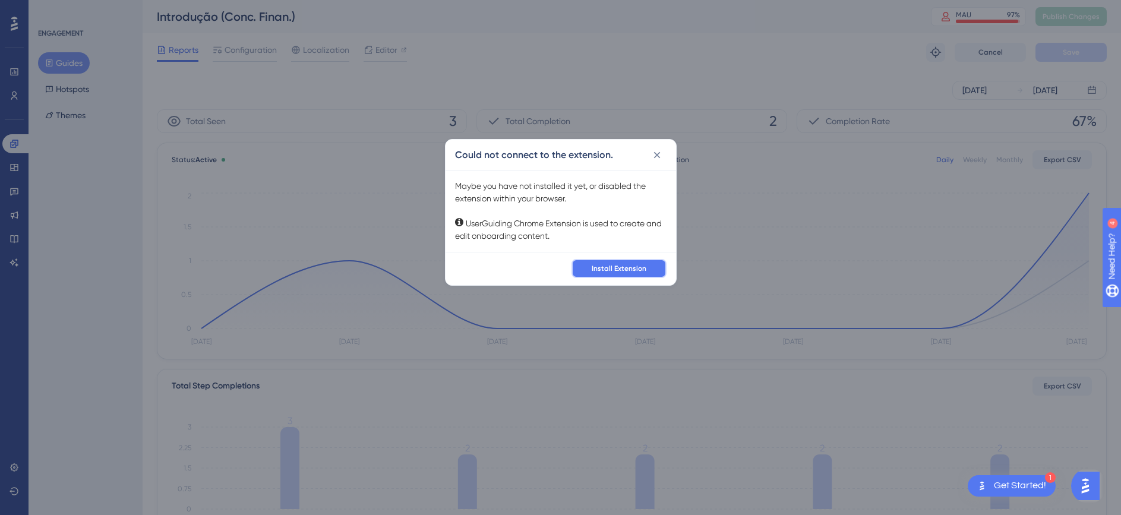
click at [618, 266] on span "Install Extension" at bounding box center [619, 269] width 55 height 10
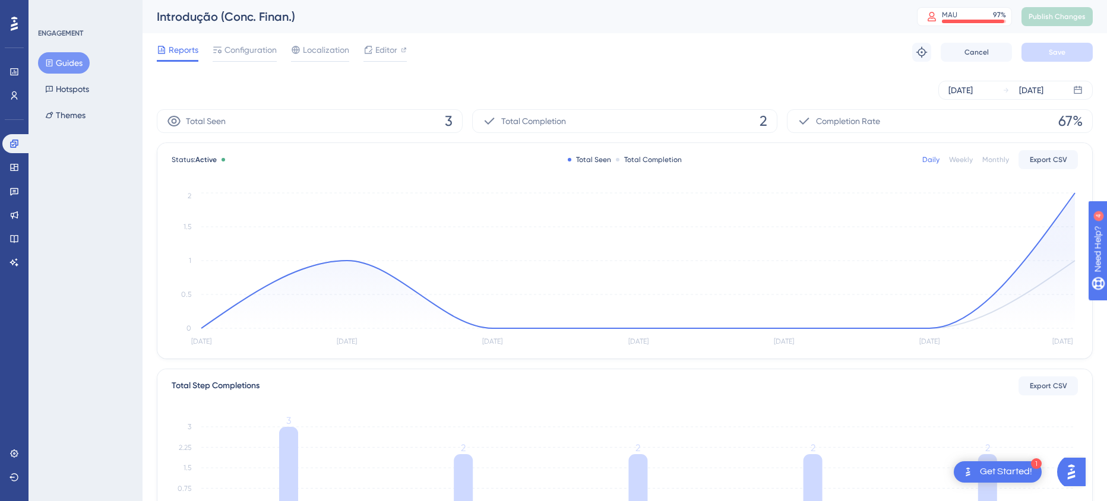
click at [62, 59] on button "Guides" at bounding box center [64, 62] width 52 height 21
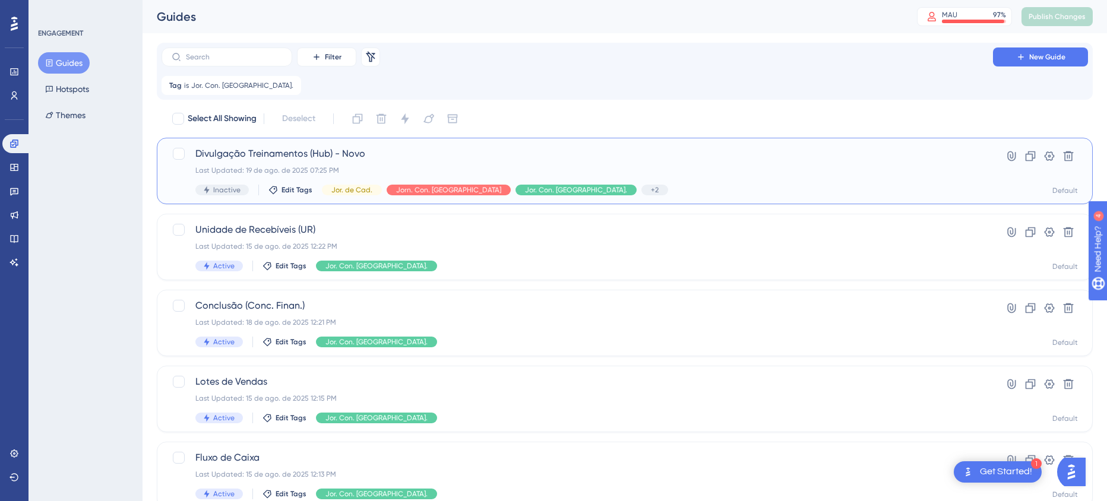
click at [352, 156] on span "Divulgação Treinamentos (Hub) - Novo" at bounding box center [577, 154] width 764 height 14
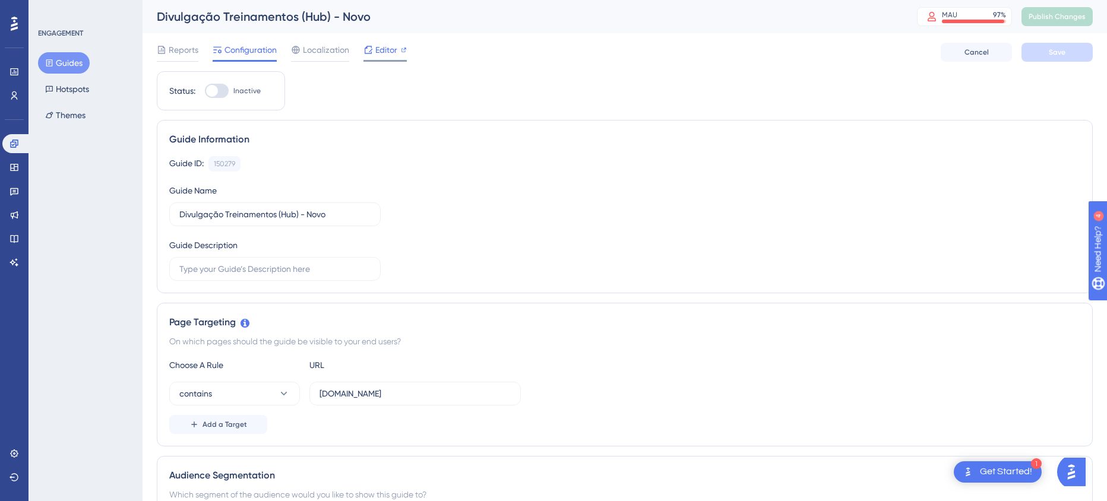
click at [390, 46] on span "Editor" at bounding box center [386, 50] width 22 height 14
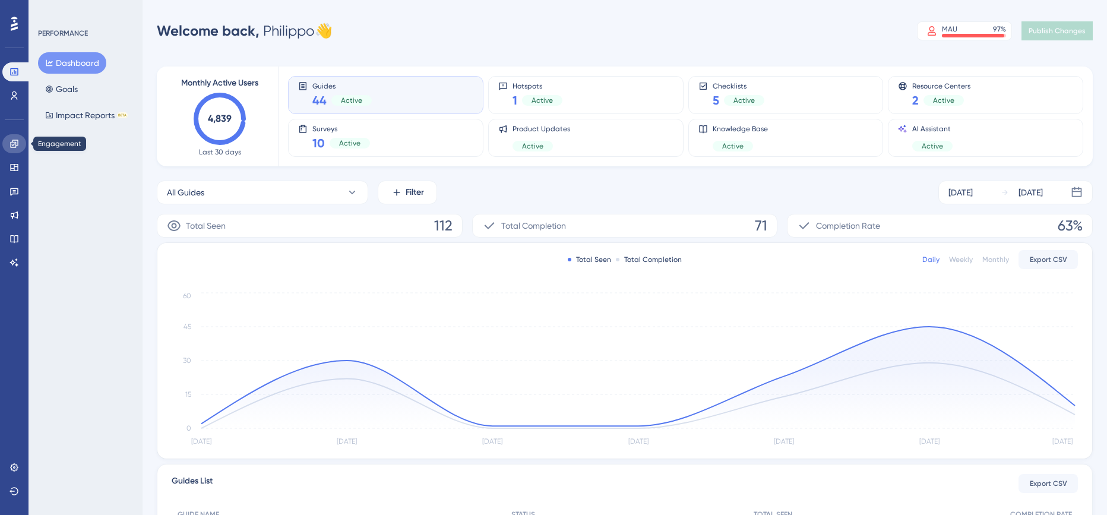
click at [11, 143] on icon at bounding box center [15, 144] width 10 height 10
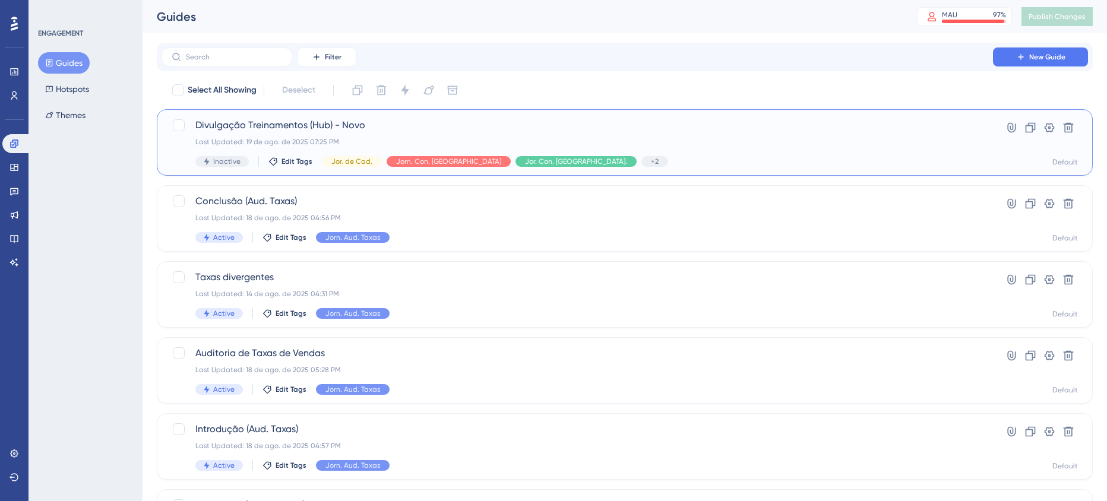
click at [337, 119] on span "Divulgação Treinamentos (Hub) - Novo" at bounding box center [577, 125] width 764 height 14
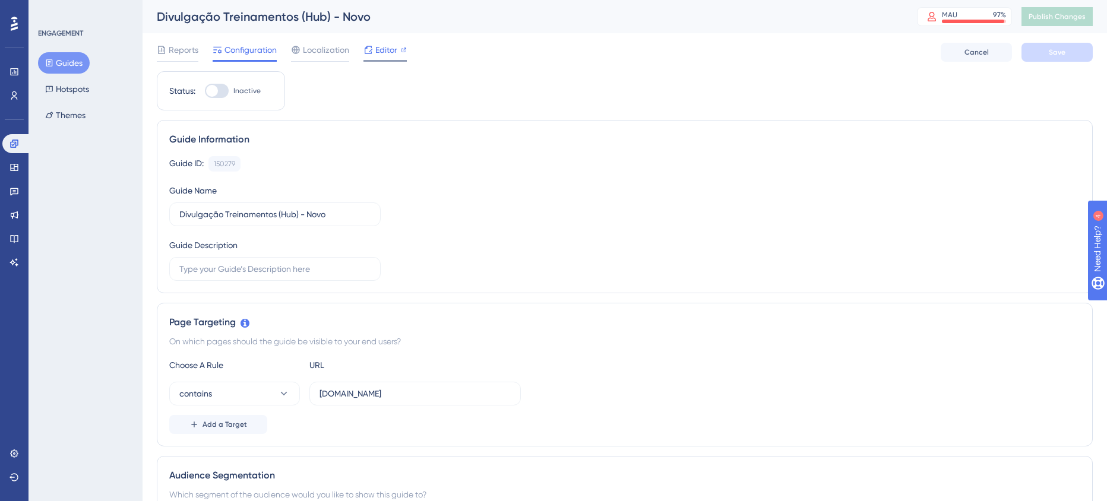
click at [384, 43] on span "Editor" at bounding box center [386, 50] width 22 height 14
